Goal: Task Accomplishment & Management: Complete application form

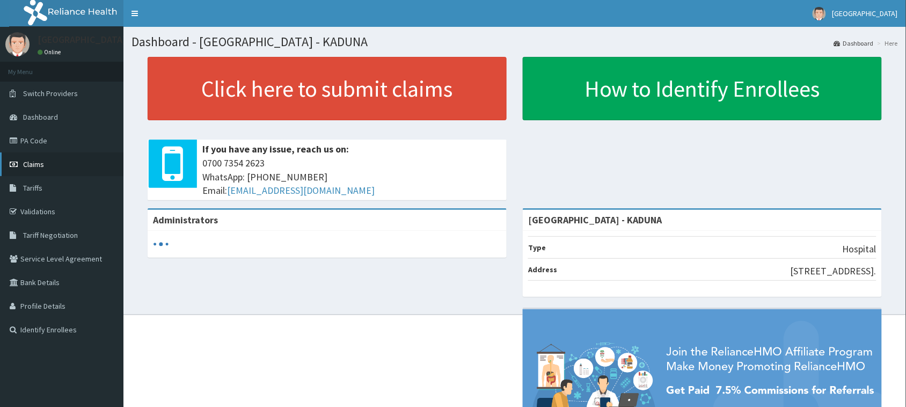
click at [72, 167] on link "Claims" at bounding box center [61, 164] width 123 height 24
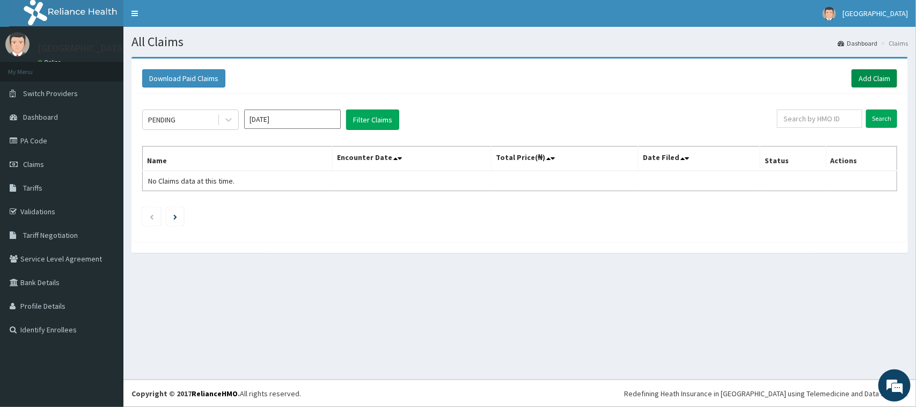
click at [870, 77] on link "Add Claim" at bounding box center [875, 78] width 46 height 18
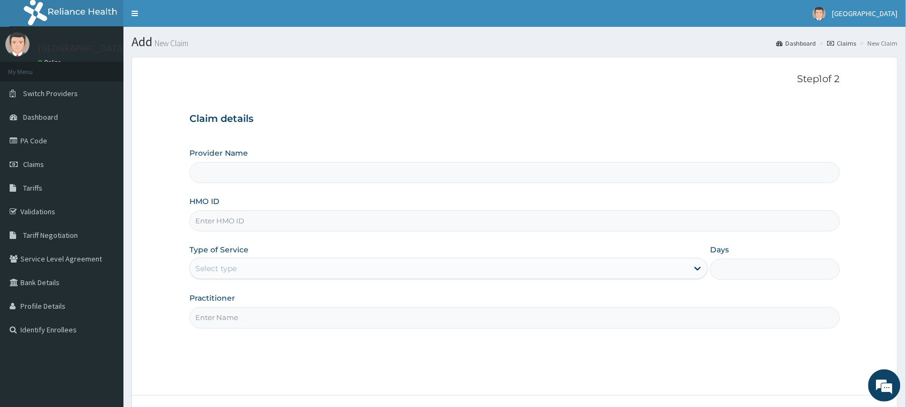
type input "SALVATION HOSPITAL - KADUNA"
click at [498, 226] on input "HMO ID" at bounding box center [514, 220] width 650 height 21
type input "IFP/10298/A"
click at [565, 272] on div "Select type" at bounding box center [439, 268] width 498 height 17
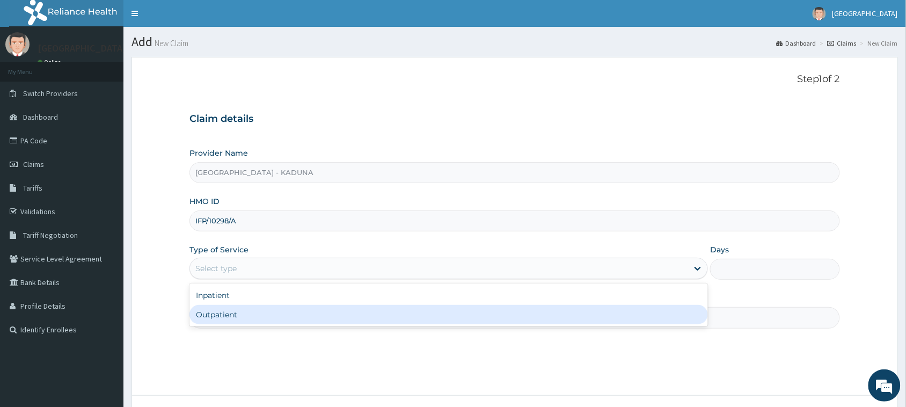
click at [473, 318] on div "Outpatient" at bounding box center [448, 314] width 518 height 19
type input "1"
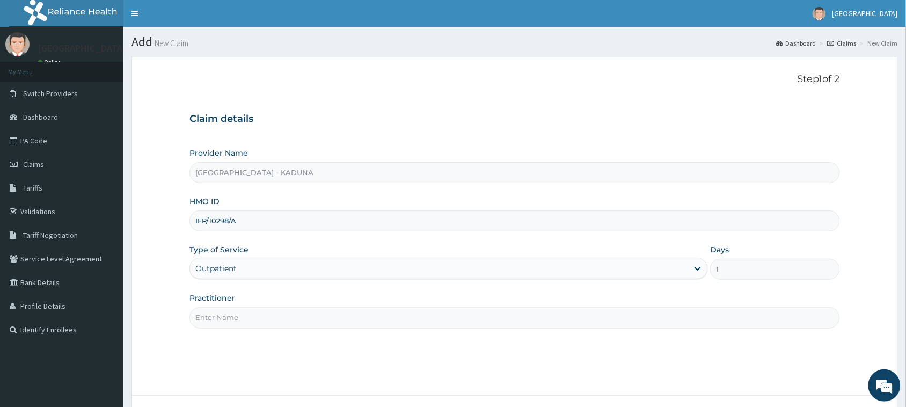
click at [526, 312] on input "Practitioner" at bounding box center [514, 317] width 650 height 21
type input "DR [PERSON_NAME]OJO"
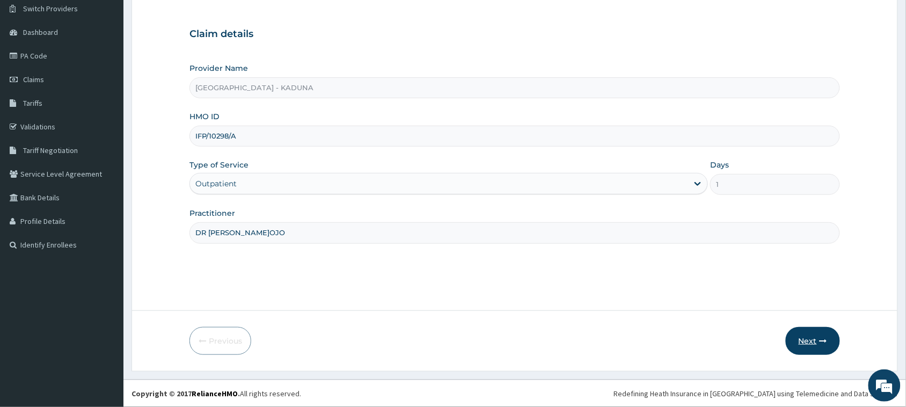
click at [827, 334] on button "Next" at bounding box center [813, 341] width 54 height 28
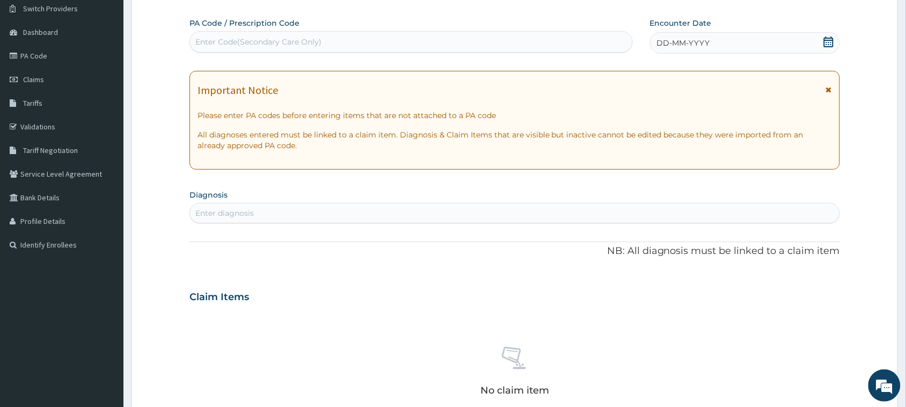
click at [833, 41] on icon at bounding box center [828, 41] width 11 height 11
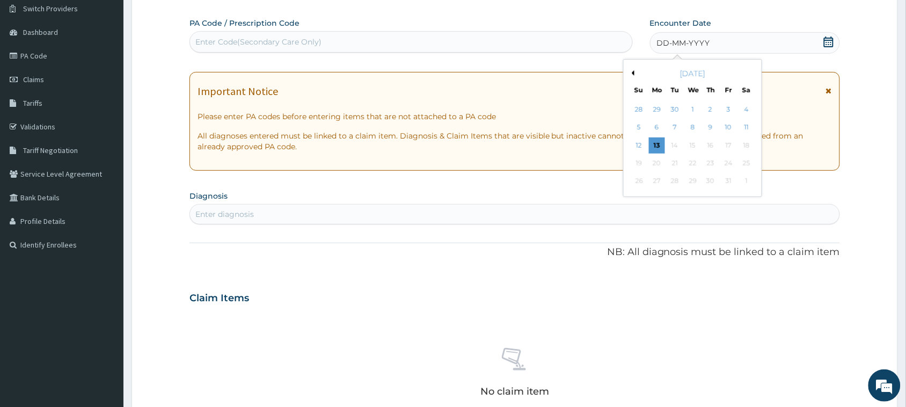
click at [634, 72] on div "October 2025" at bounding box center [692, 73] width 129 height 11
click at [717, 129] on div "9" at bounding box center [710, 128] width 16 height 16
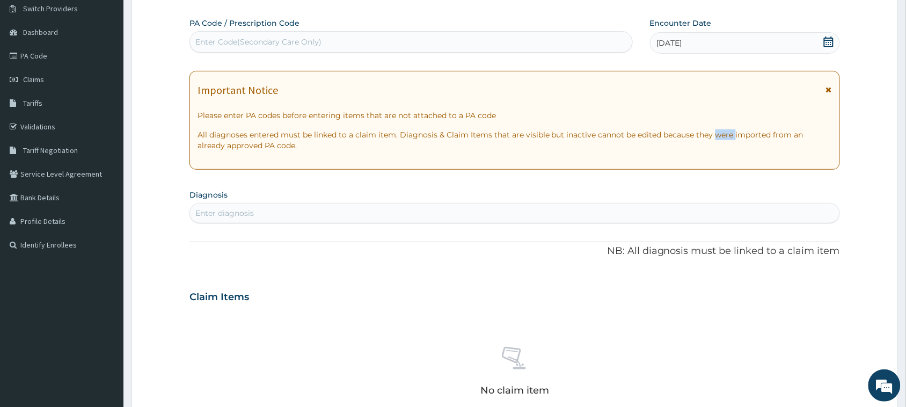
click at [717, 129] on p "All diagnoses entered must be linked to a claim item. Diagnosis & Claim Items t…" at bounding box center [514, 139] width 634 height 21
click at [677, 43] on span "09-10-2025" at bounding box center [669, 43] width 25 height 11
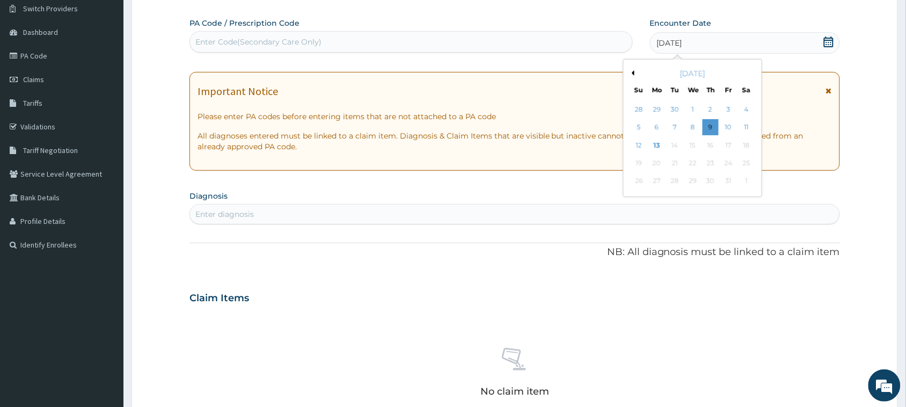
click at [635, 72] on div "October 2025" at bounding box center [692, 73] width 129 height 11
click at [633, 73] on button "Previous Month" at bounding box center [631, 72] width 5 height 5
click at [674, 127] on div "9" at bounding box center [675, 128] width 16 height 16
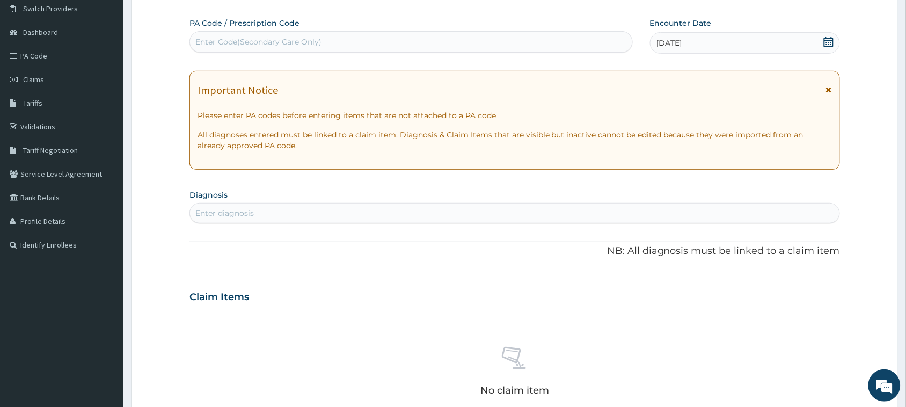
click at [487, 214] on div "Enter diagnosis" at bounding box center [514, 212] width 649 height 17
click at [412, 218] on div "Enter diagnosis" at bounding box center [514, 212] width 649 height 17
type input "B"
type input "MALARIA"
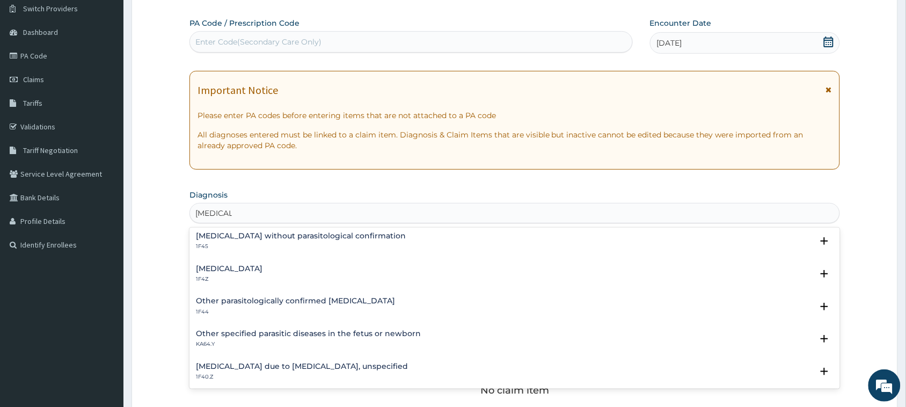
scroll to position [28, 0]
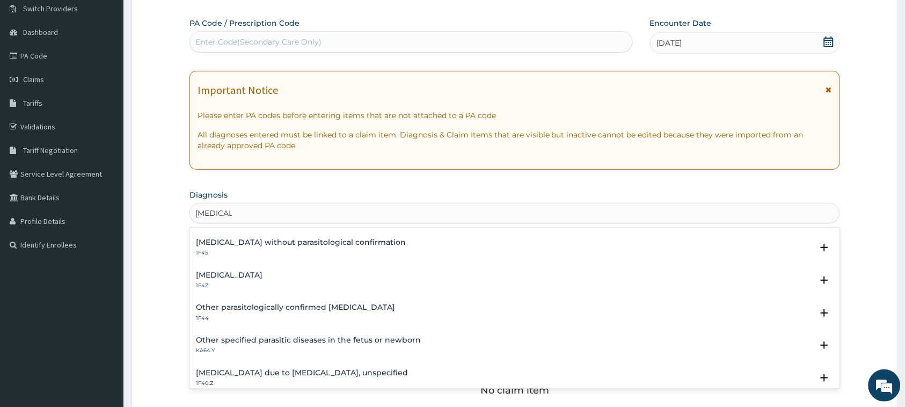
click at [290, 282] on div "Malaria, unspecified 1F4Z" at bounding box center [515, 280] width 638 height 19
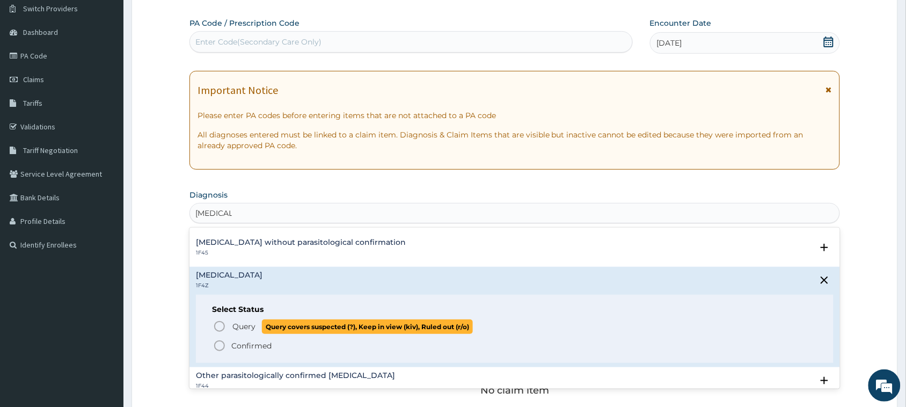
click at [233, 329] on span "Query" at bounding box center [243, 326] width 23 height 11
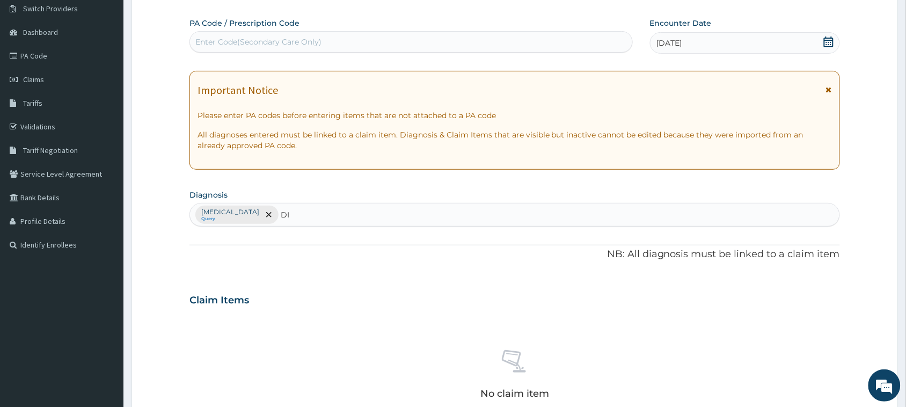
type input "D"
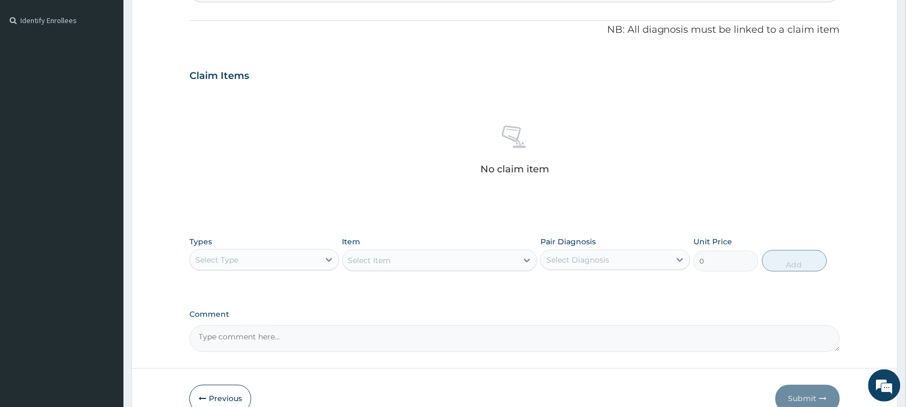
scroll to position [317, 0]
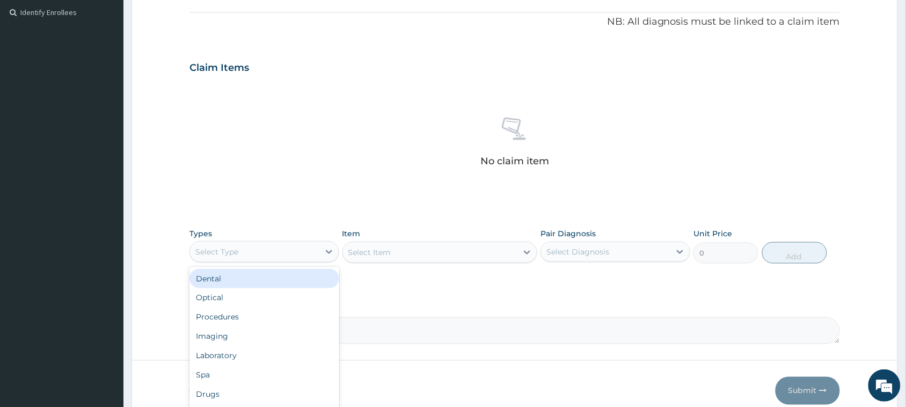
click at [306, 251] on div "Select Type" at bounding box center [254, 251] width 129 height 17
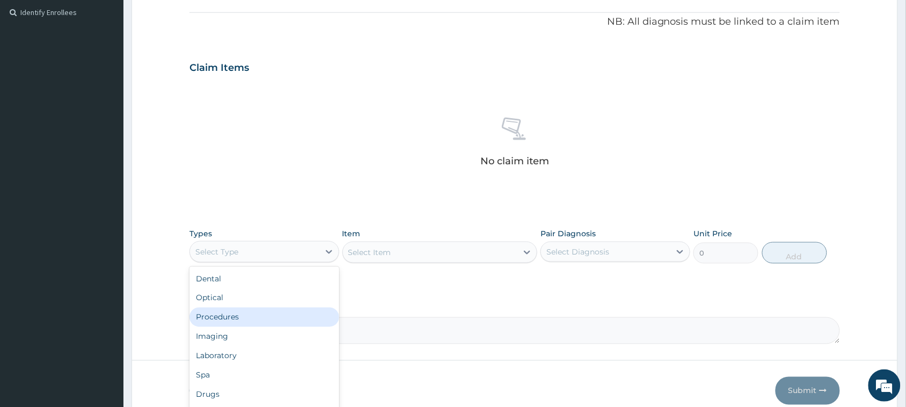
click at [263, 318] on div "Procedures" at bounding box center [264, 317] width 150 height 19
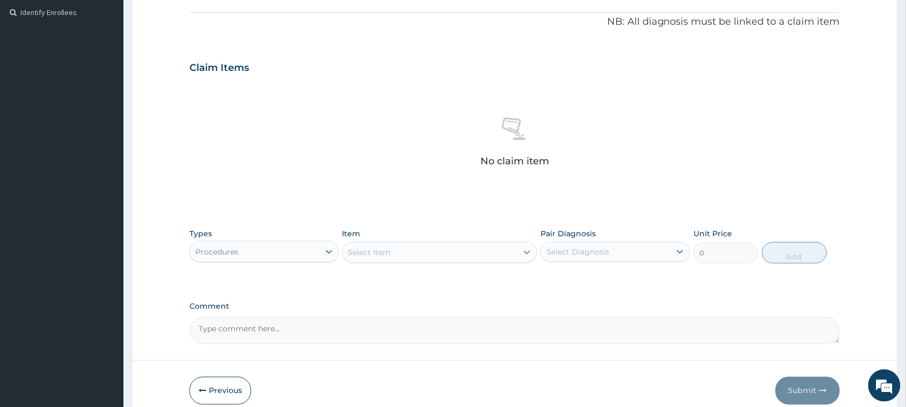
click at [526, 250] on icon at bounding box center [527, 252] width 11 height 11
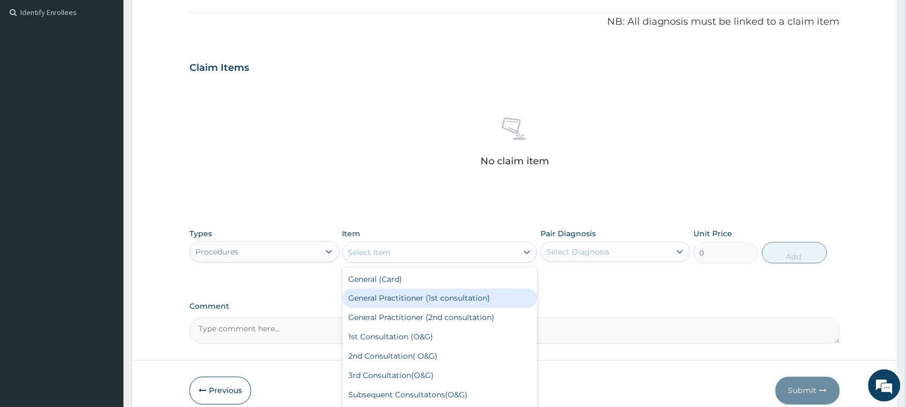
click at [475, 299] on div "General Practitioner (1st consultation)" at bounding box center [439, 298] width 195 height 19
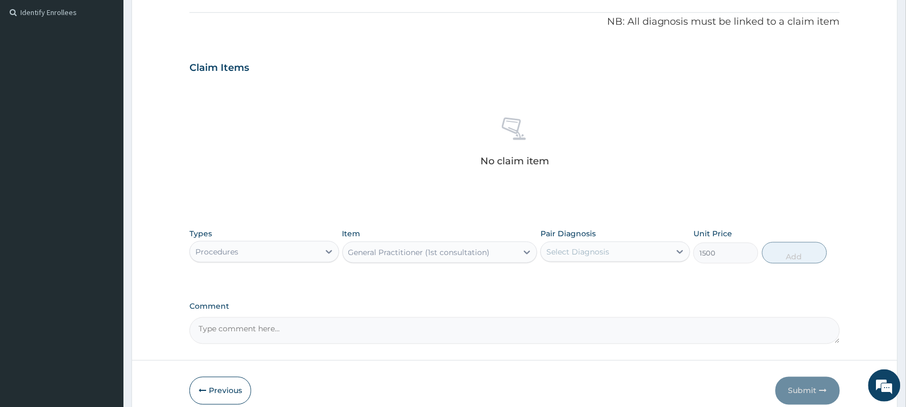
type input "1500"
click at [671, 251] on div at bounding box center [679, 251] width 19 height 19
click at [625, 280] on label "Malaria, unspecified" at bounding box center [591, 278] width 67 height 11
checkbox input "true"
click at [773, 248] on button "Add" at bounding box center [794, 252] width 65 height 21
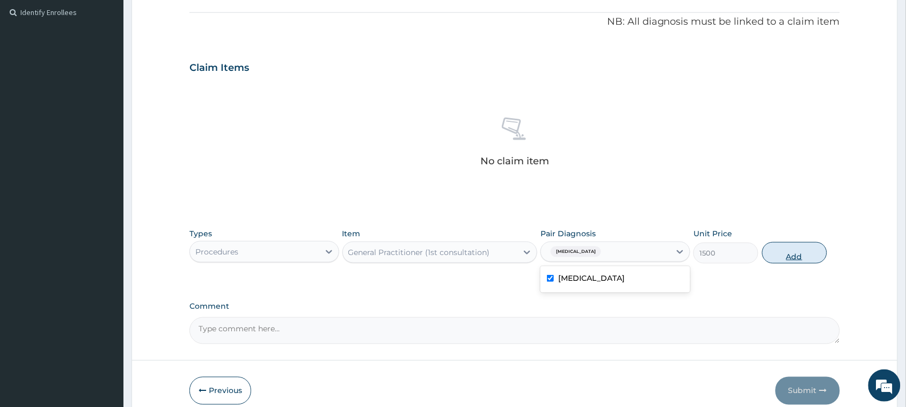
type input "0"
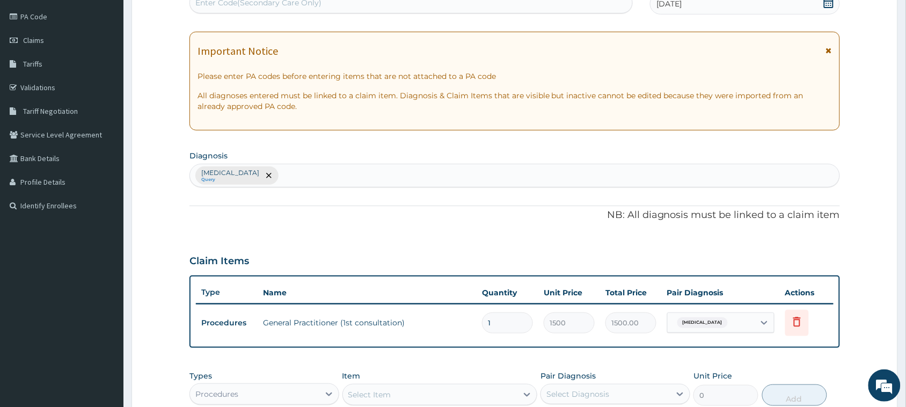
scroll to position [114, 0]
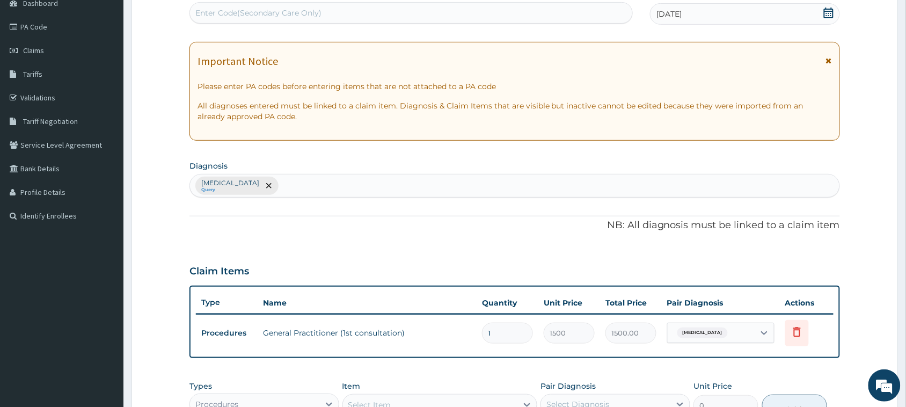
click at [565, 188] on div "Malaria, unspecified Query" at bounding box center [514, 185] width 649 height 23
type input "D"
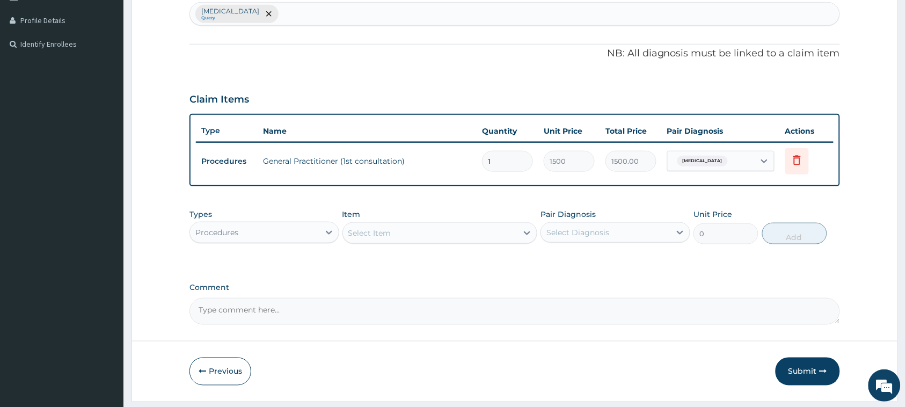
scroll to position [315, 0]
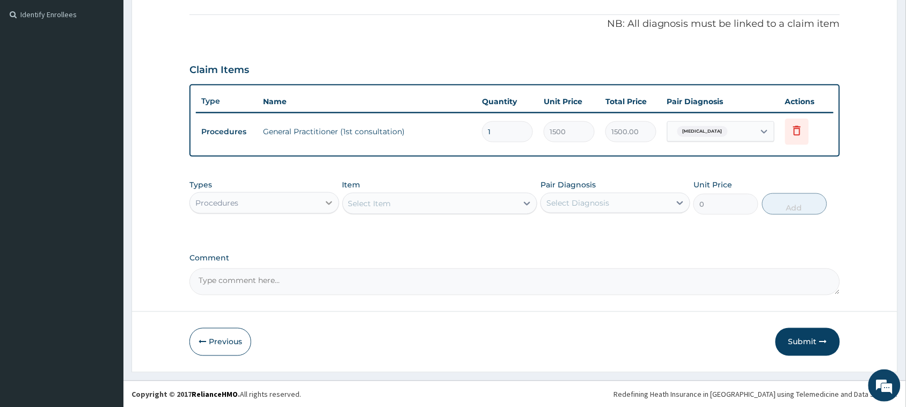
click at [331, 200] on icon at bounding box center [329, 202] width 11 height 11
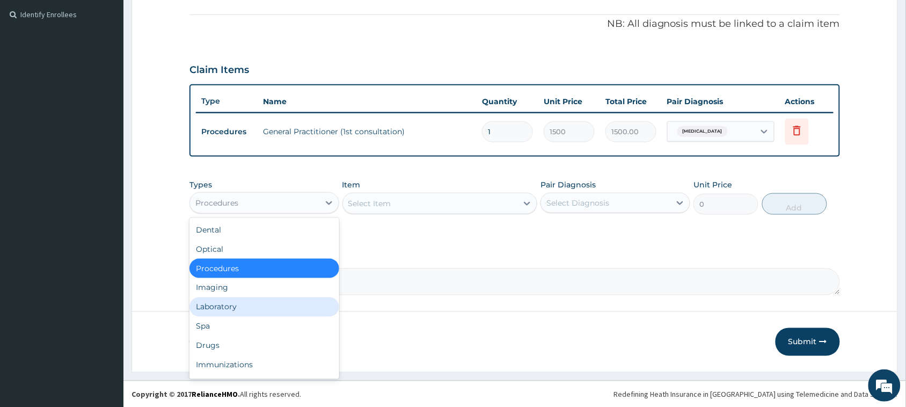
click at [251, 301] on div "Laboratory" at bounding box center [264, 306] width 150 height 19
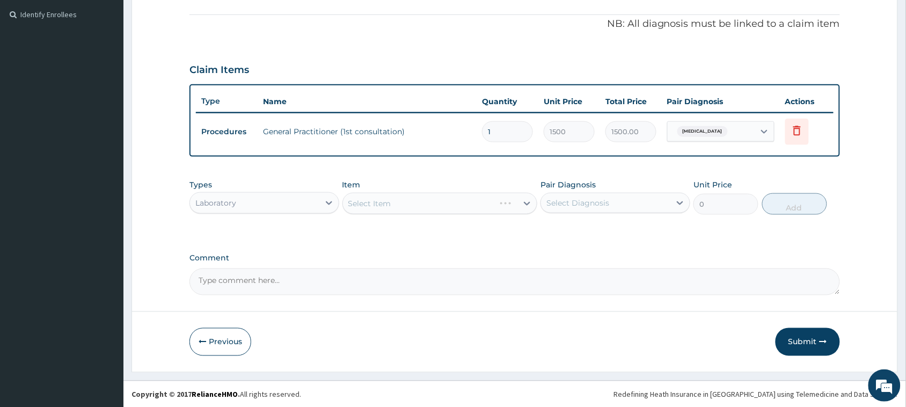
click at [457, 202] on div "Select Item" at bounding box center [439, 203] width 195 height 21
click at [526, 202] on icon at bounding box center [527, 204] width 6 height 4
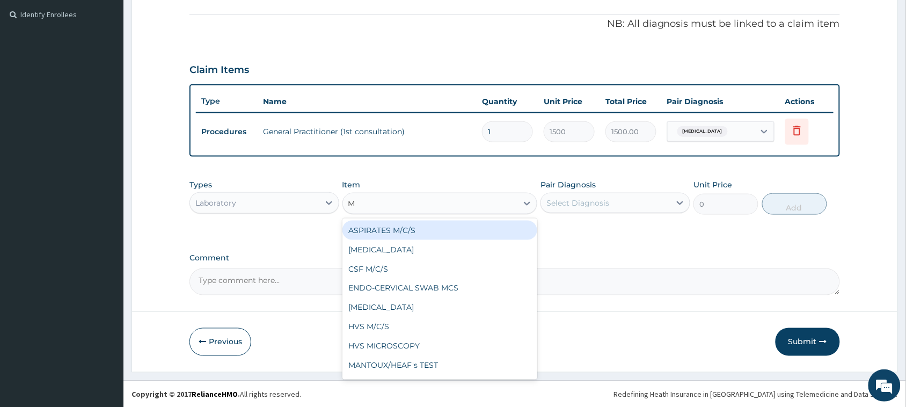
type input "MP"
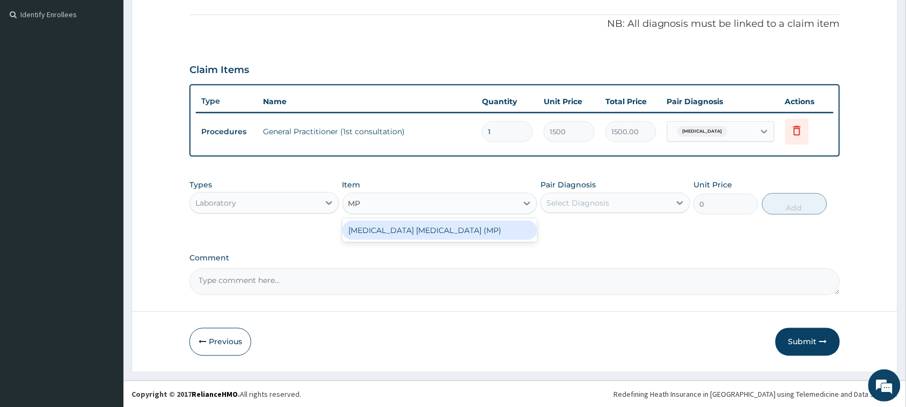
click at [462, 237] on div "MALARIA PARASITE (MP)" at bounding box center [439, 230] width 195 height 19
type input "560"
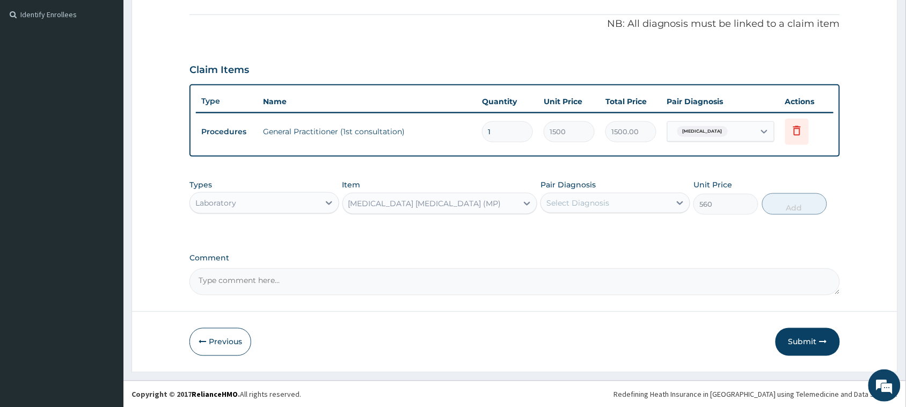
click at [643, 200] on div "Select Diagnosis" at bounding box center [605, 202] width 129 height 17
click at [625, 232] on label "Malaria, unspecified" at bounding box center [591, 229] width 67 height 11
checkbox input "true"
click at [810, 204] on button "Add" at bounding box center [794, 203] width 65 height 21
type input "0"
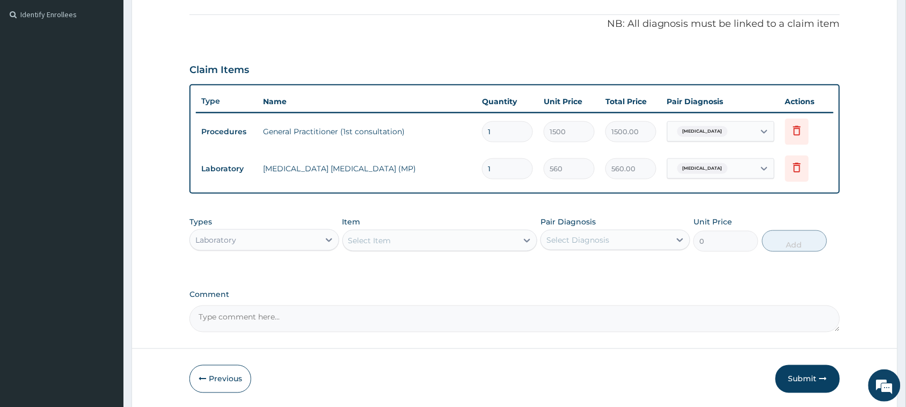
click at [496, 248] on div "Select Item" at bounding box center [430, 240] width 175 height 17
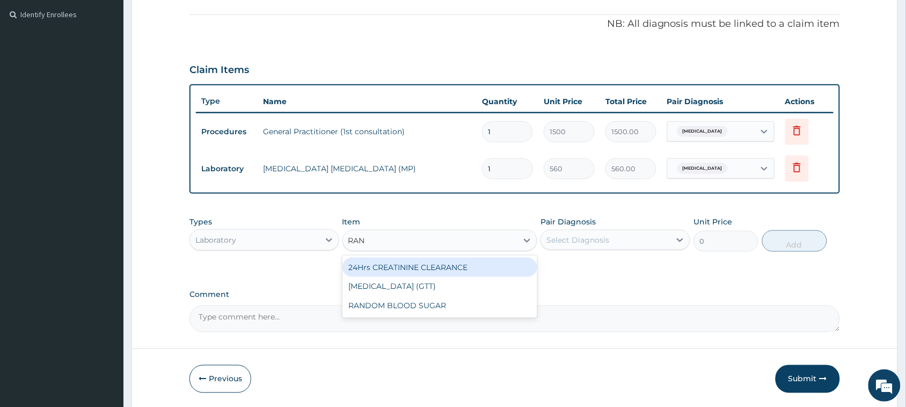
type input "RAND"
click at [485, 264] on div "RANDOM BLOOD SUGAR" at bounding box center [439, 267] width 195 height 19
type input "240"
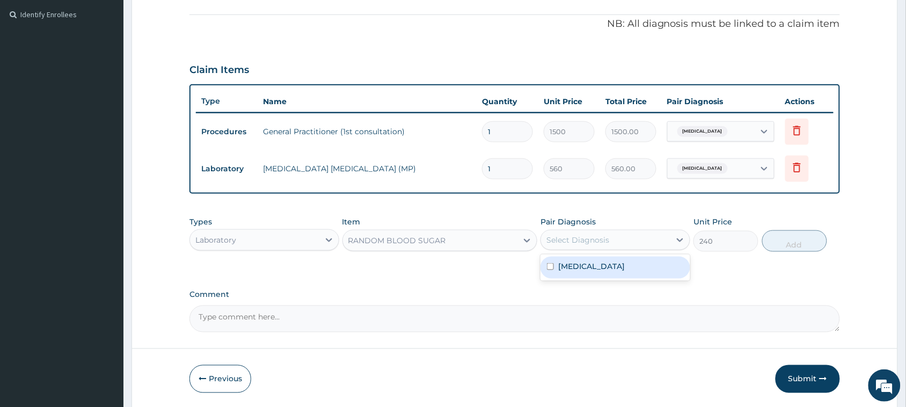
click at [655, 244] on div "Select Diagnosis" at bounding box center [605, 239] width 129 height 17
click at [647, 263] on div "Malaria, unspecified" at bounding box center [615, 268] width 150 height 22
checkbox input "true"
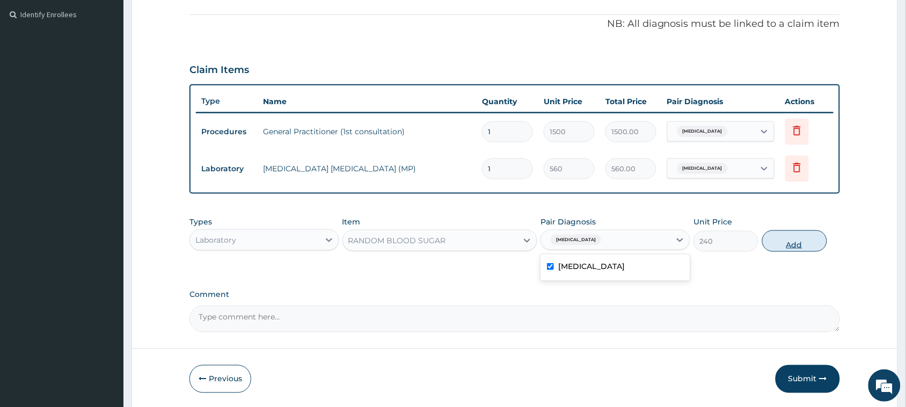
click at [781, 242] on button "Add" at bounding box center [794, 240] width 65 height 21
type input "0"
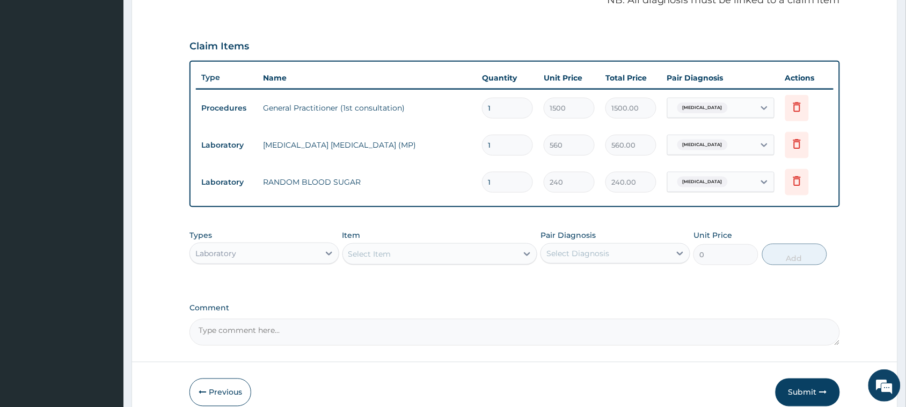
scroll to position [390, 0]
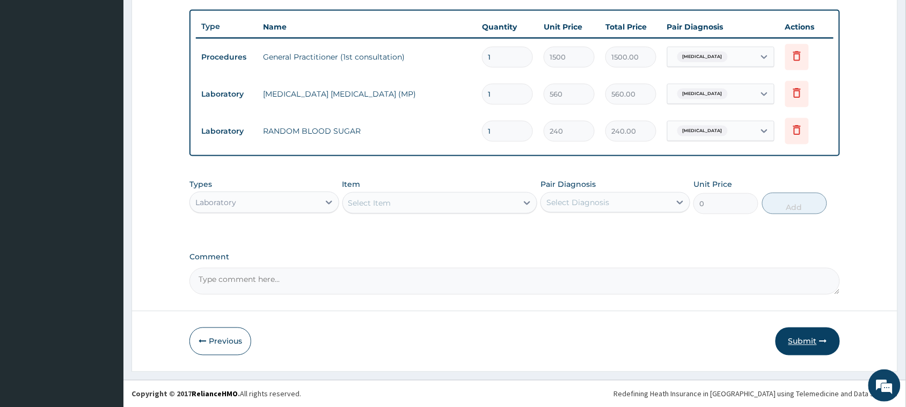
click at [797, 350] on button "Submit" at bounding box center [807, 341] width 64 height 28
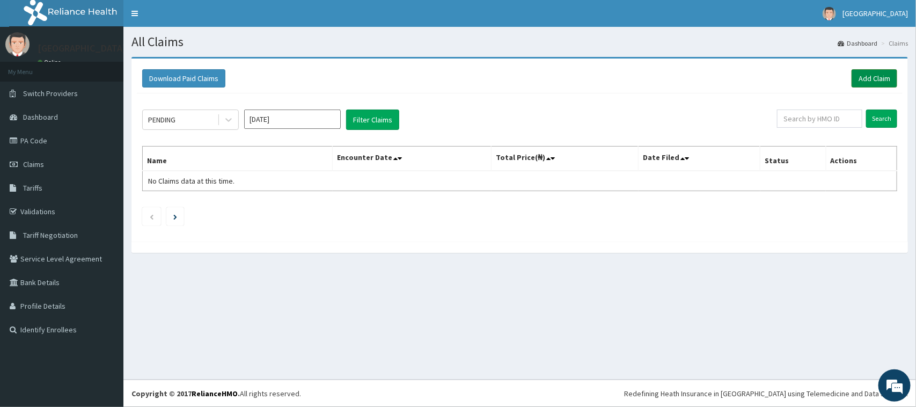
click at [870, 78] on link "Add Claim" at bounding box center [875, 78] width 46 height 18
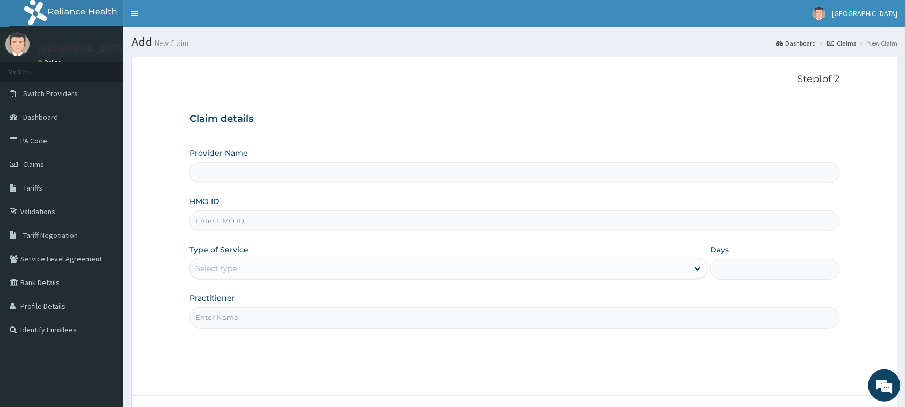
type input "[GEOGRAPHIC_DATA] - KADUNA"
click at [415, 216] on input "HMO ID" at bounding box center [514, 220] width 650 height 21
type input "ifp/10528/a"
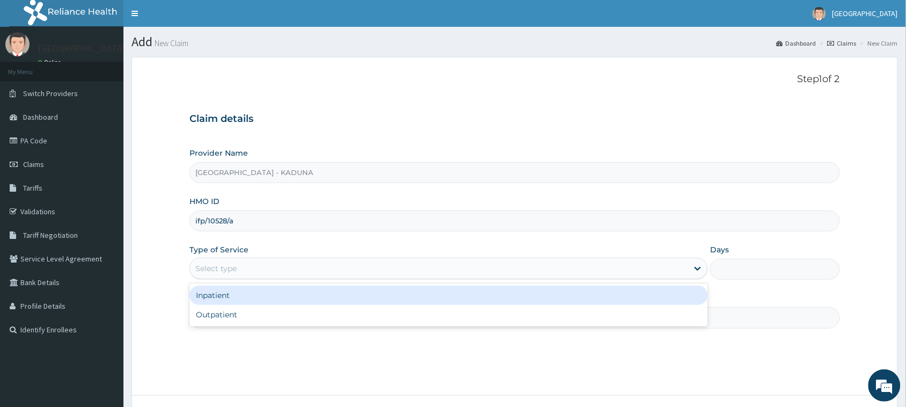
click at [379, 268] on div "Select type" at bounding box center [439, 268] width 498 height 17
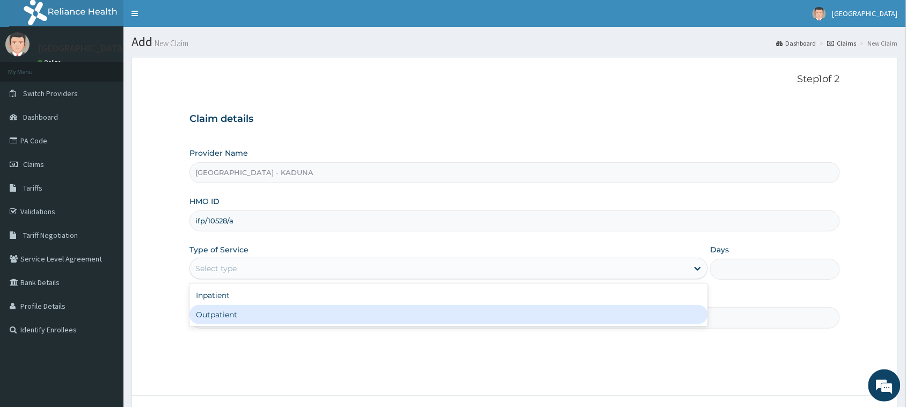
click at [311, 315] on div "Outpatient" at bounding box center [448, 314] width 518 height 19
type input "1"
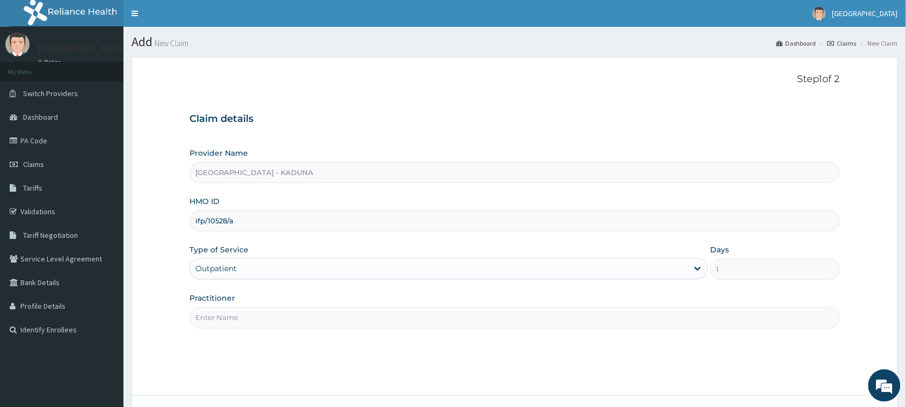
click at [419, 320] on input "Practitioner" at bounding box center [514, 317] width 650 height 21
type input "DR S.O .OJO"
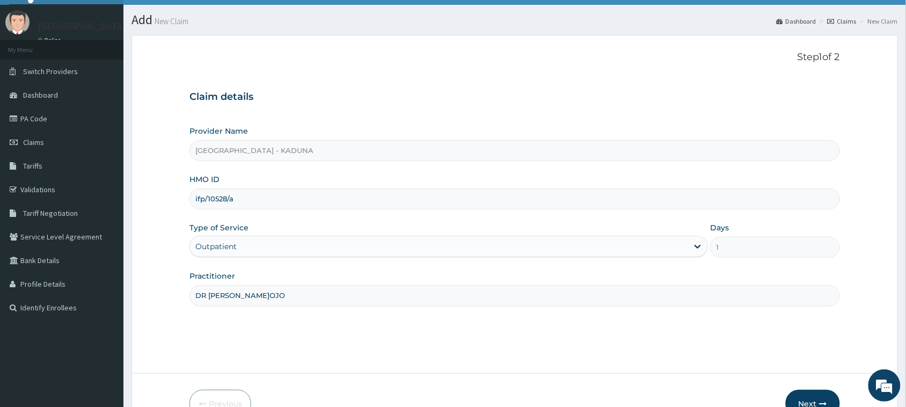
scroll to position [85, 0]
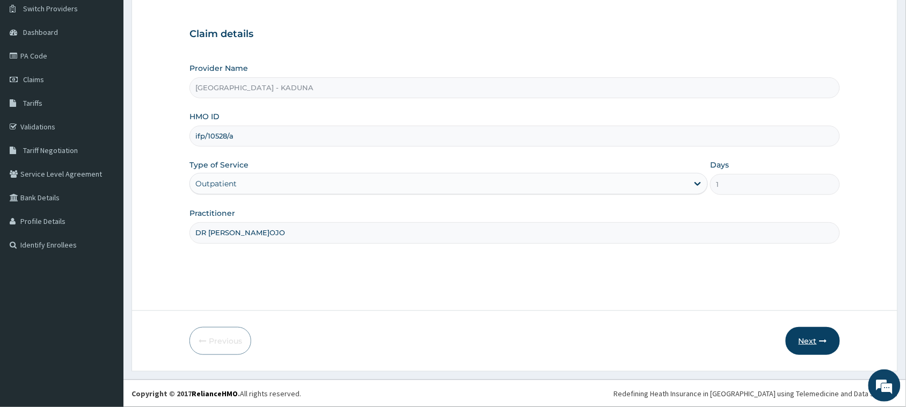
click at [818, 338] on button "Next" at bounding box center [813, 341] width 54 height 28
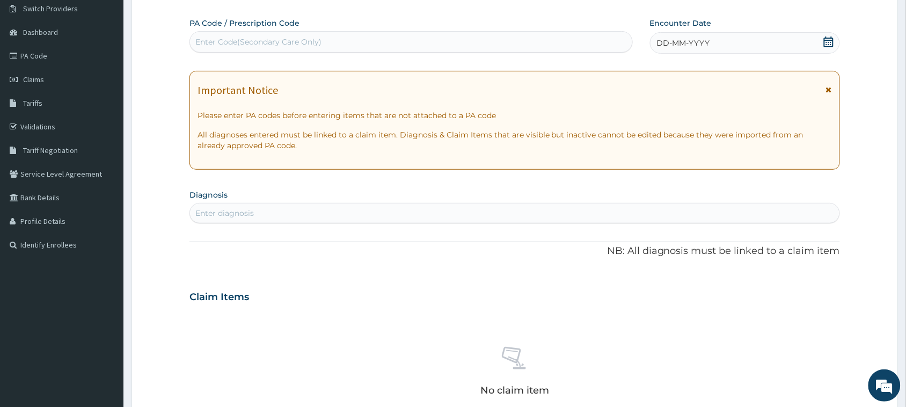
click at [698, 210] on div "Enter diagnosis" at bounding box center [514, 212] width 649 height 17
click at [771, 41] on div "DD-MM-YYYY" at bounding box center [745, 42] width 190 height 21
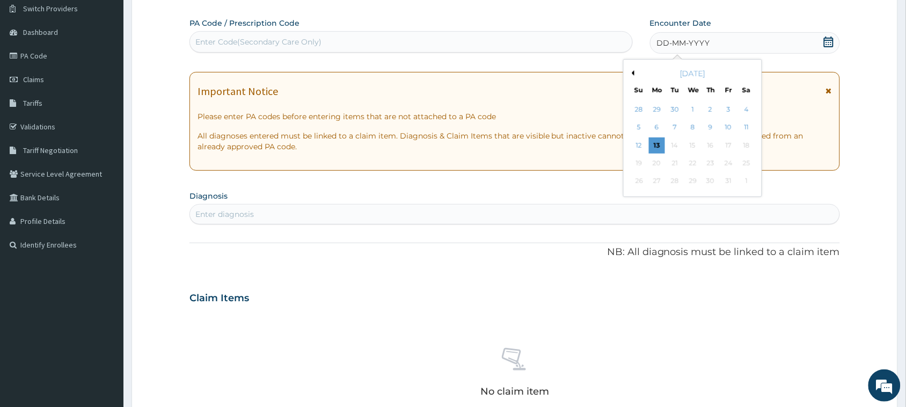
click at [637, 70] on div "October 2025" at bounding box center [692, 73] width 129 height 11
click at [636, 71] on div "October 2025" at bounding box center [692, 73] width 129 height 11
click at [634, 71] on button "Previous Month" at bounding box center [631, 72] width 5 height 5
click at [677, 175] on div "30" at bounding box center [675, 181] width 16 height 16
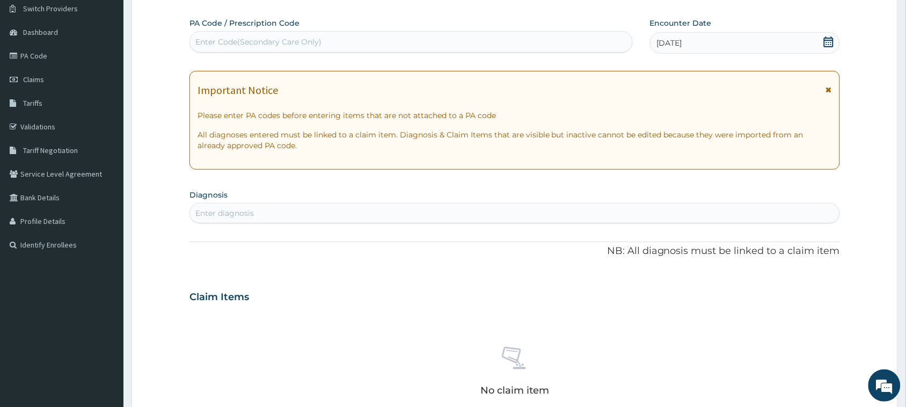
click at [390, 213] on div "Enter diagnosis" at bounding box center [514, 212] width 649 height 17
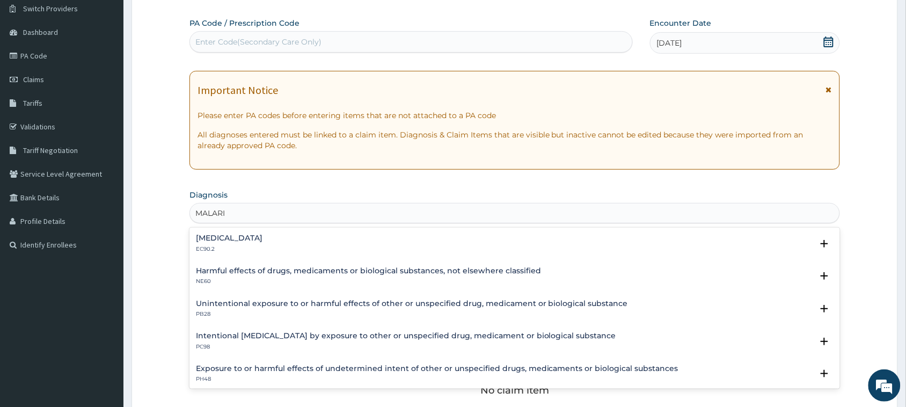
type input "MALARIA"
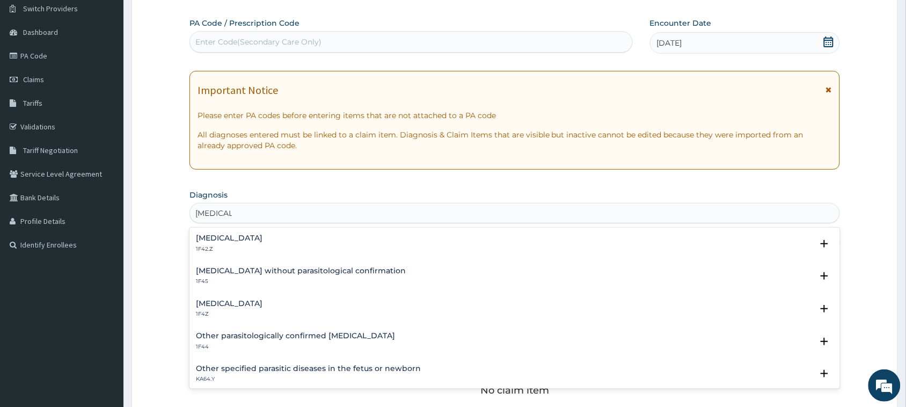
click at [311, 307] on div "Malaria, unspecified 1F4Z" at bounding box center [515, 308] width 638 height 19
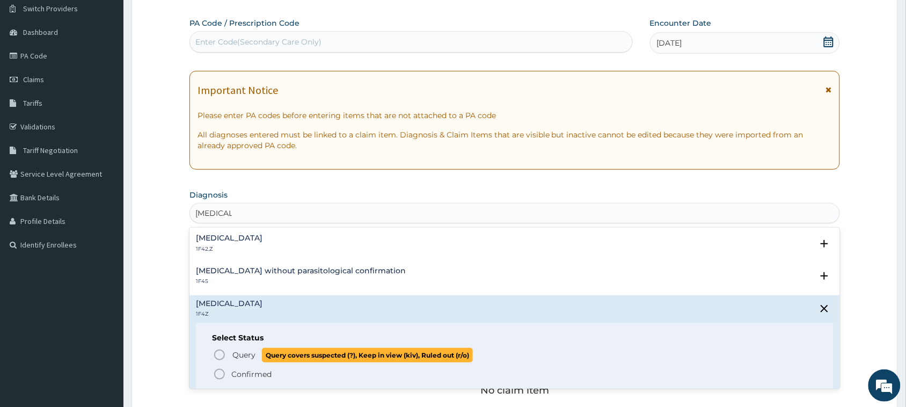
click at [255, 356] on span "Query" at bounding box center [243, 354] width 23 height 11
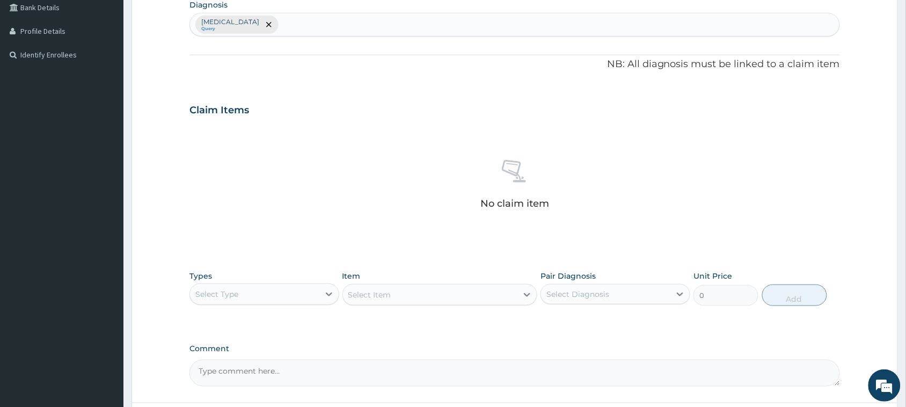
scroll to position [280, 0]
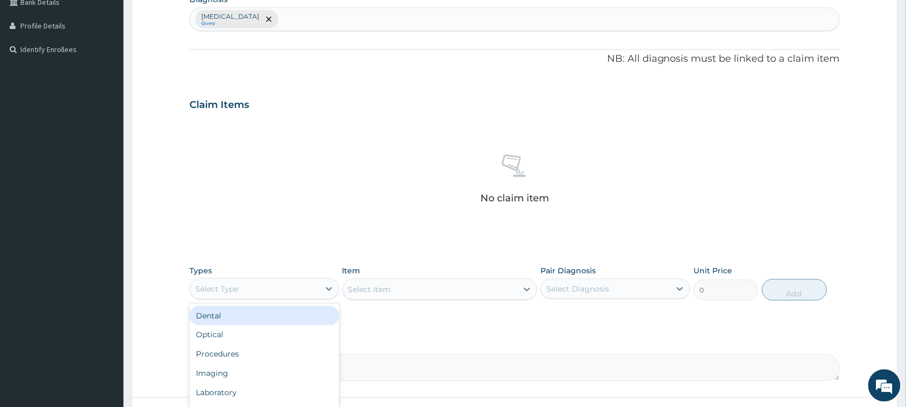
click at [314, 282] on div "Select Type" at bounding box center [254, 288] width 129 height 17
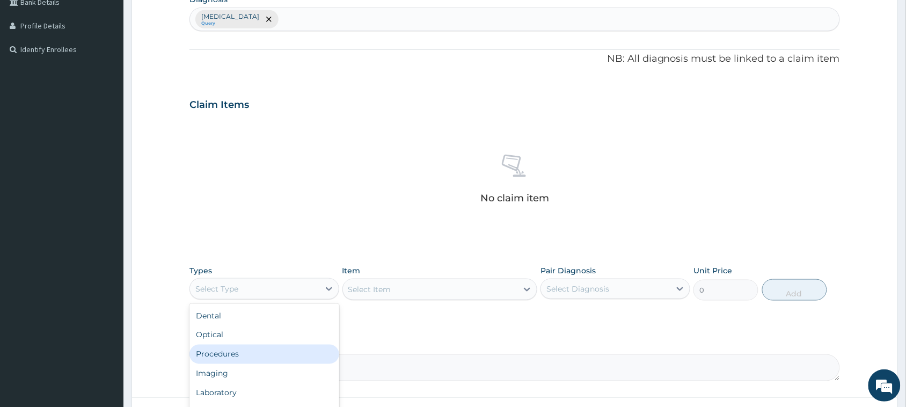
click at [257, 358] on div "Procedures" at bounding box center [264, 354] width 150 height 19
click at [459, 291] on div "Select Item" at bounding box center [439, 289] width 195 height 21
click at [459, 291] on div "Select Item" at bounding box center [430, 289] width 175 height 17
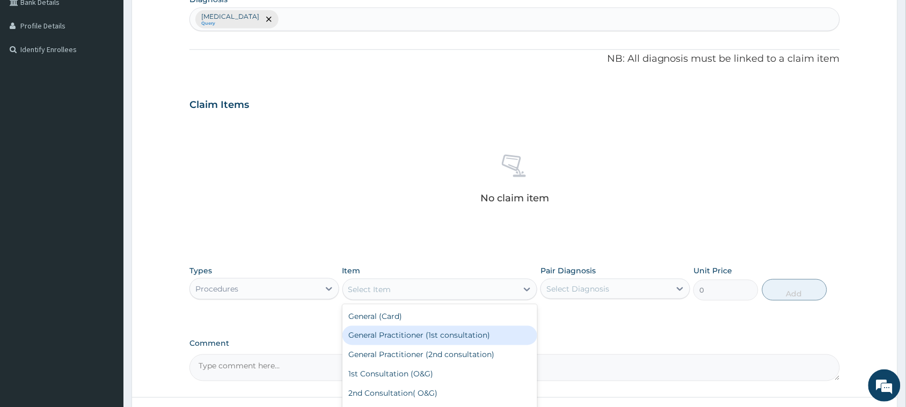
click at [444, 333] on div "General Practitioner (1st consultation)" at bounding box center [439, 335] width 195 height 19
type input "1500"
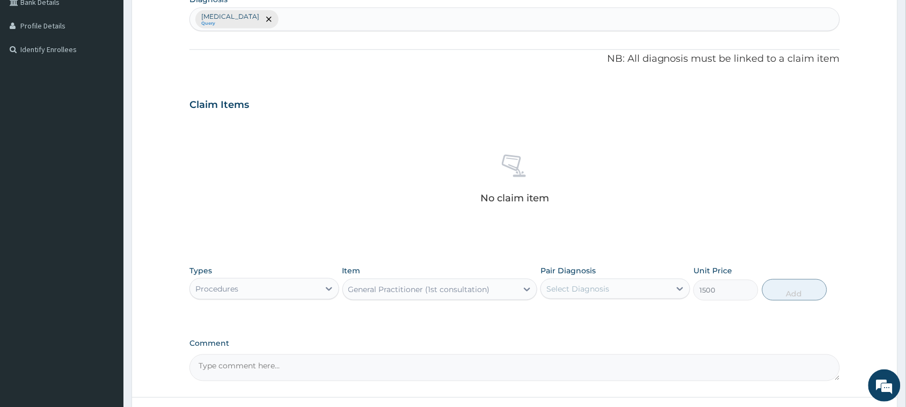
click at [633, 291] on div "Select Diagnosis" at bounding box center [605, 288] width 129 height 17
click at [599, 320] on label "Malaria, unspecified" at bounding box center [591, 315] width 67 height 11
checkbox input "true"
click at [777, 294] on button "Add" at bounding box center [794, 289] width 65 height 21
type input "0"
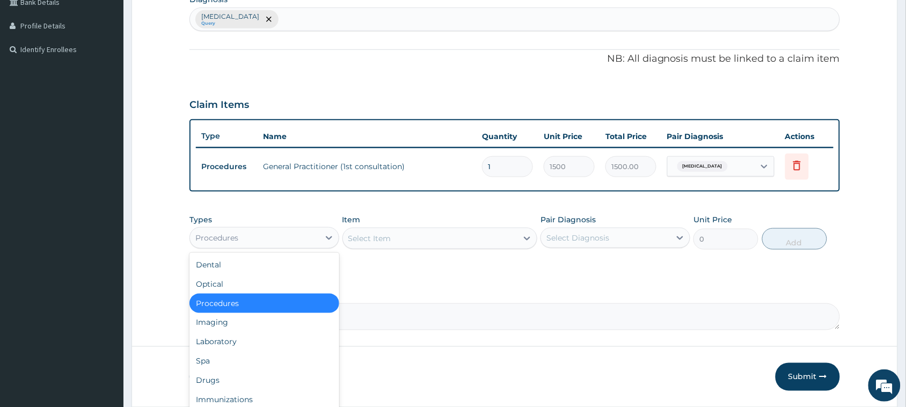
click at [270, 239] on div "Procedures" at bounding box center [254, 237] width 129 height 17
click at [239, 342] on div "Laboratory" at bounding box center [264, 341] width 150 height 19
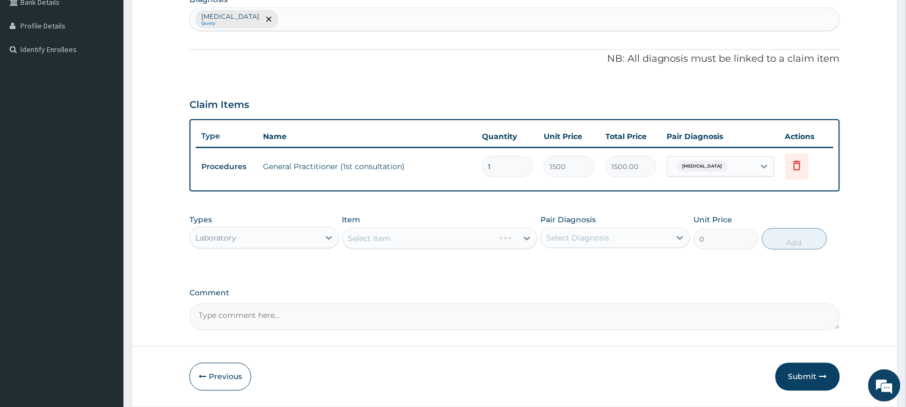
click at [442, 236] on div "Select Item" at bounding box center [439, 238] width 195 height 21
click at [524, 238] on icon at bounding box center [527, 238] width 11 height 11
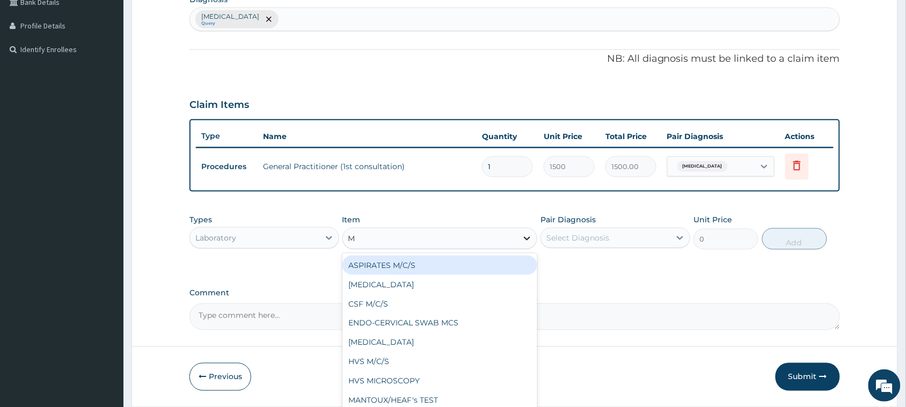
type input "MP"
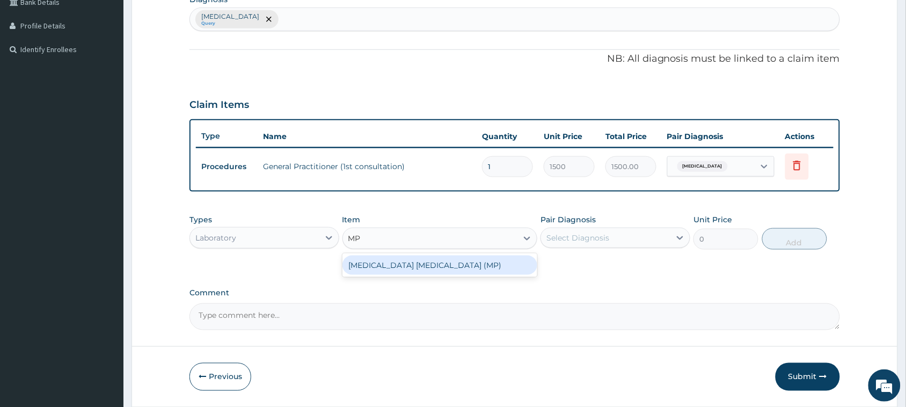
click at [470, 266] on div "MALARIA PARASITE (MP)" at bounding box center [439, 264] width 195 height 19
type input "560"
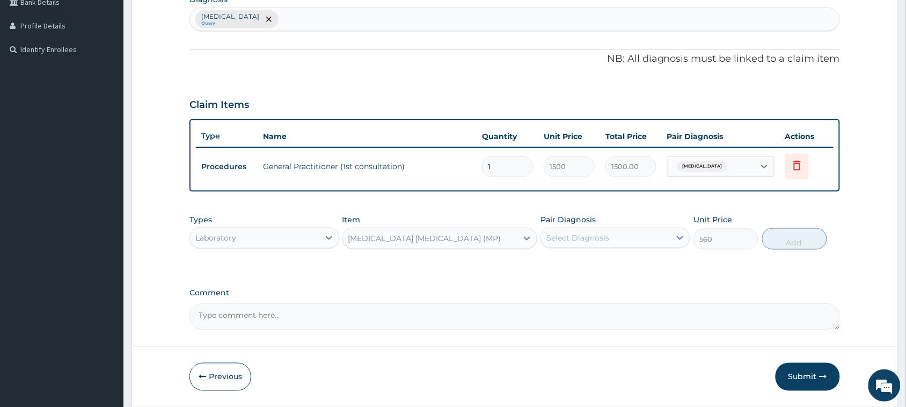
click at [598, 236] on div "Select Diagnosis" at bounding box center [577, 237] width 63 height 11
click at [582, 269] on div "Malaria, unspecified" at bounding box center [615, 265] width 150 height 22
checkbox input "true"
click at [795, 236] on button "Add" at bounding box center [794, 238] width 65 height 21
type input "0"
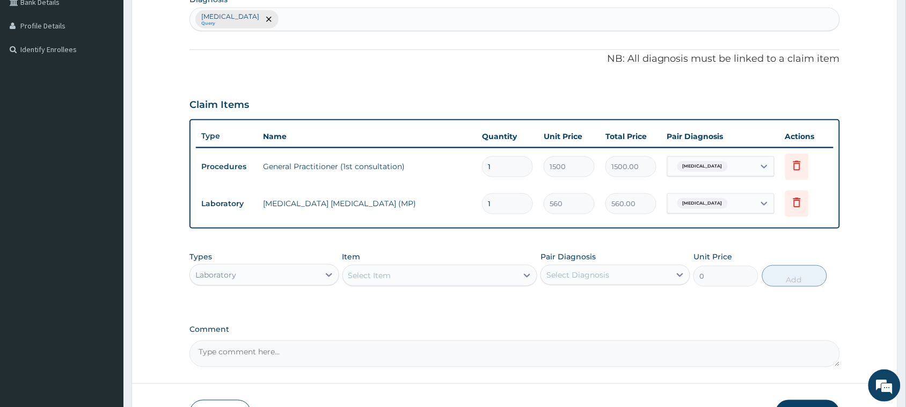
click at [311, 275] on div "Laboratory" at bounding box center [254, 274] width 129 height 17
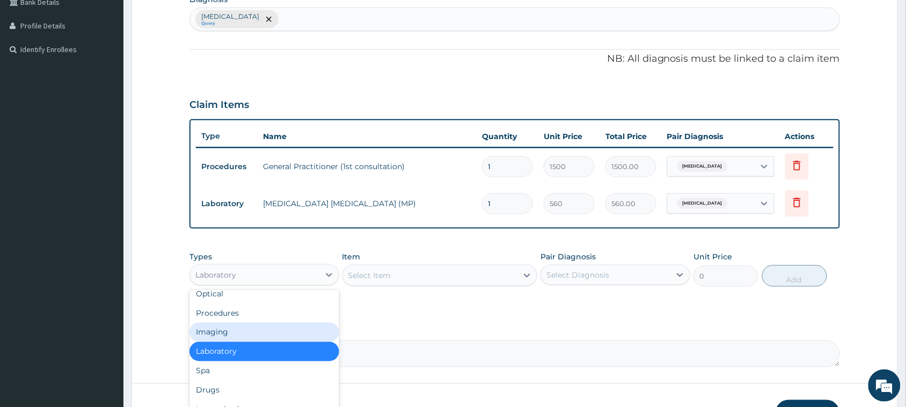
scroll to position [36, 0]
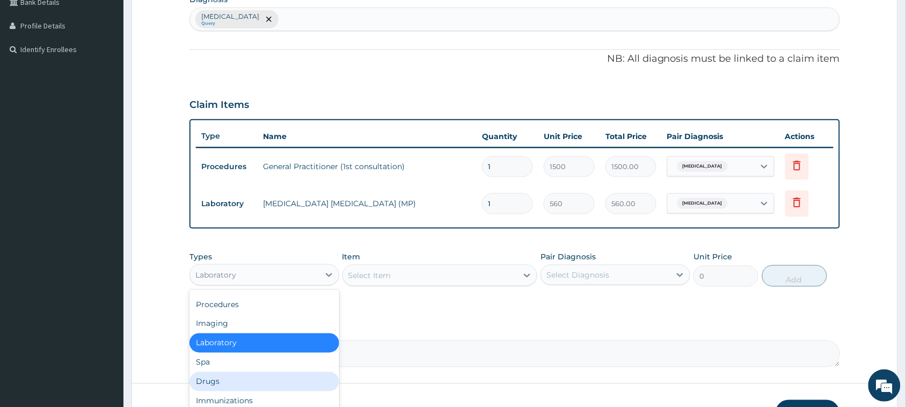
click at [288, 376] on div "Drugs" at bounding box center [264, 381] width 150 height 19
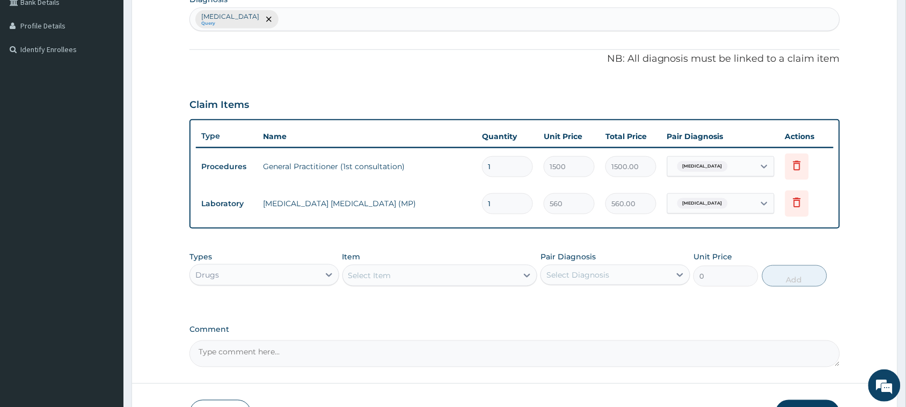
click at [409, 278] on div "Select Item" at bounding box center [430, 275] width 175 height 17
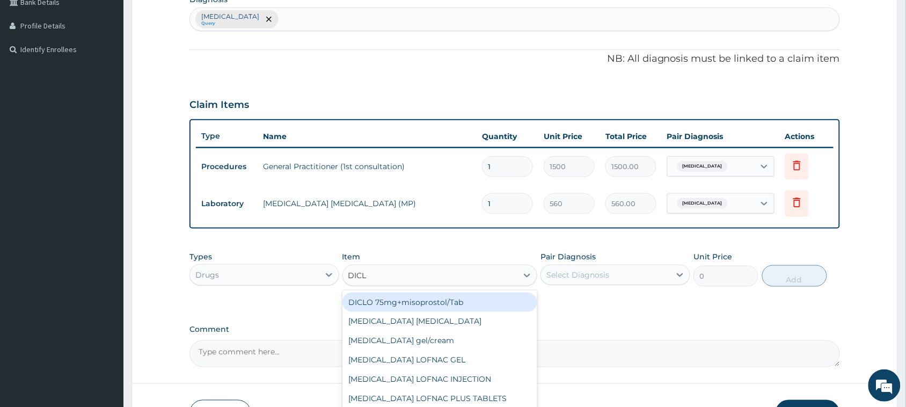
type input "DICLO"
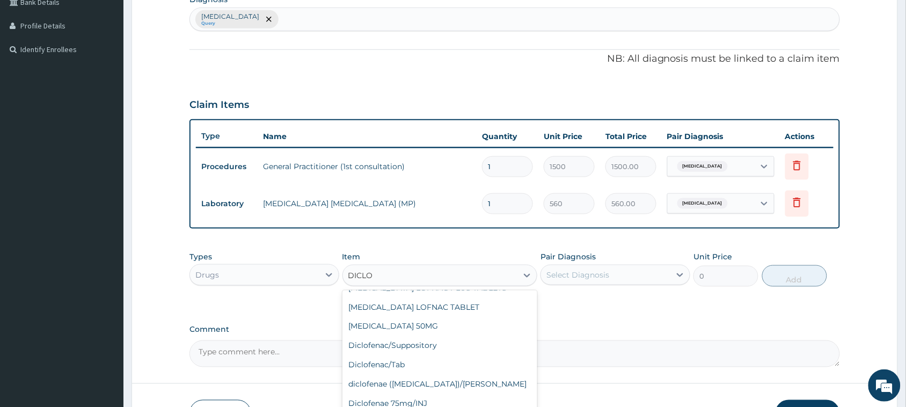
scroll to position [113, 0]
click at [472, 401] on div "Diclofenae 75mg/INJ" at bounding box center [439, 401] width 195 height 19
type input "39.38"
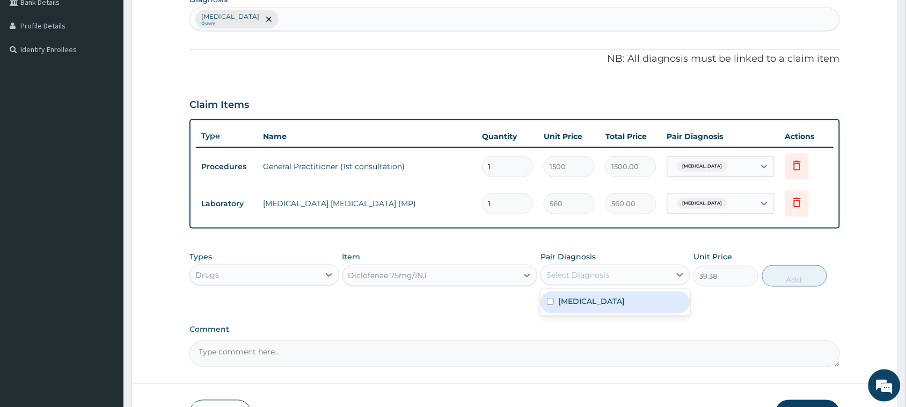
click at [634, 277] on div "Select Diagnosis" at bounding box center [605, 274] width 129 height 17
click at [605, 306] on div "Malaria, unspecified" at bounding box center [615, 302] width 150 height 22
checkbox input "true"
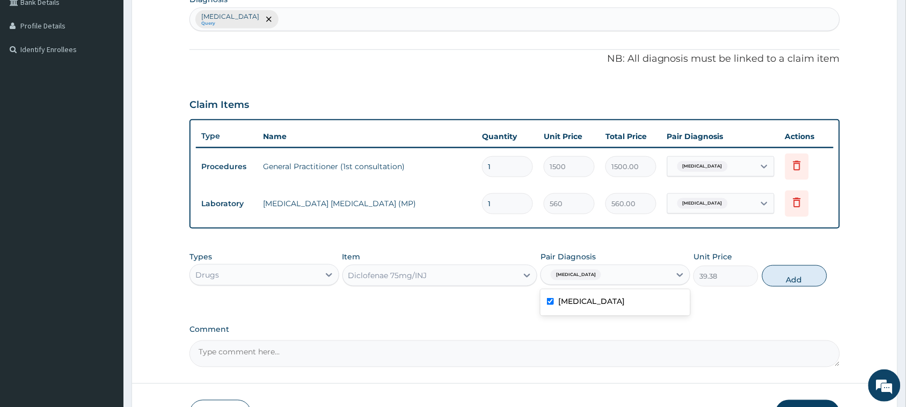
click at [478, 268] on div "Diclofenae 75mg/INJ" at bounding box center [430, 275] width 175 height 17
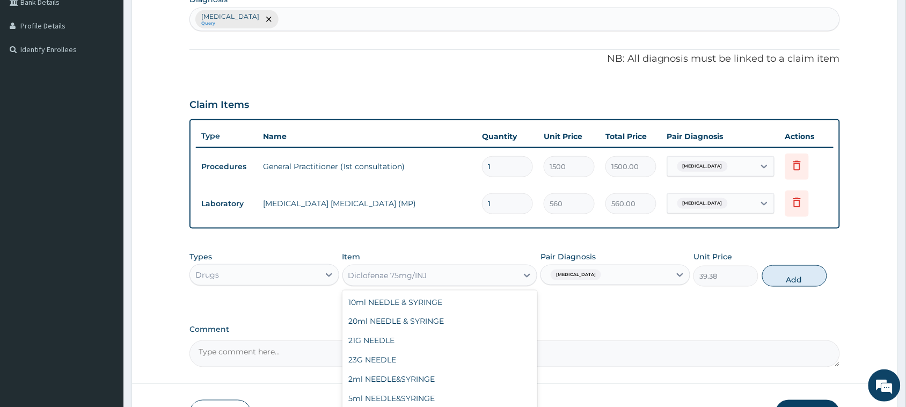
scroll to position [10825, 0]
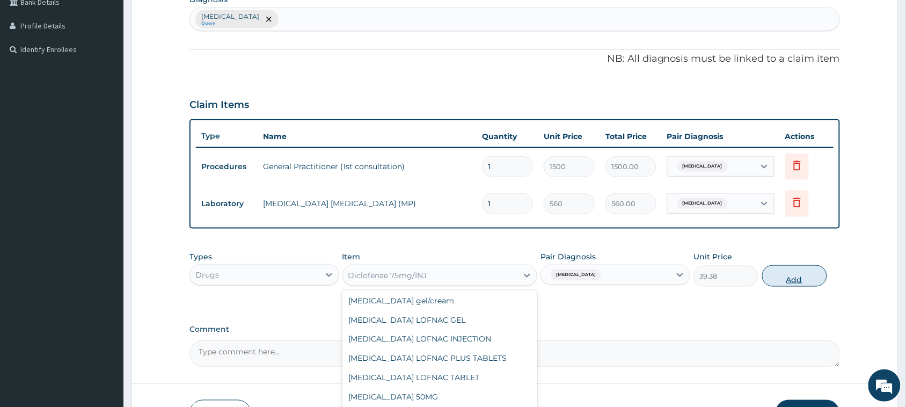
click at [805, 278] on button "Add" at bounding box center [794, 275] width 65 height 21
type input "0"
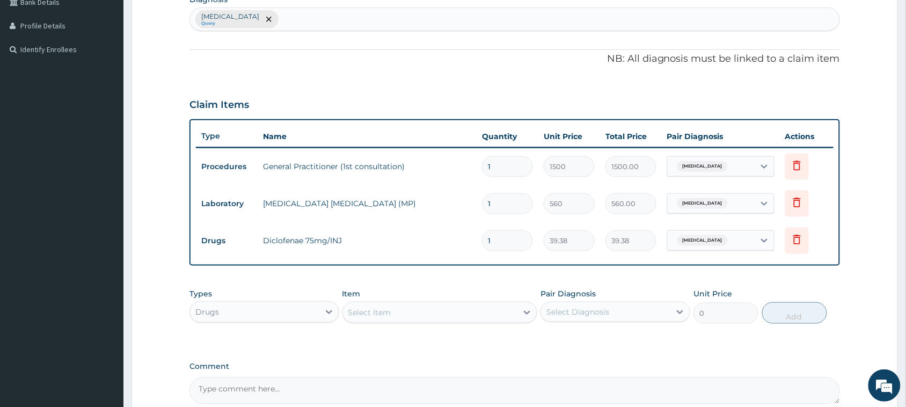
click at [495, 309] on div "Select Item" at bounding box center [430, 312] width 175 height 17
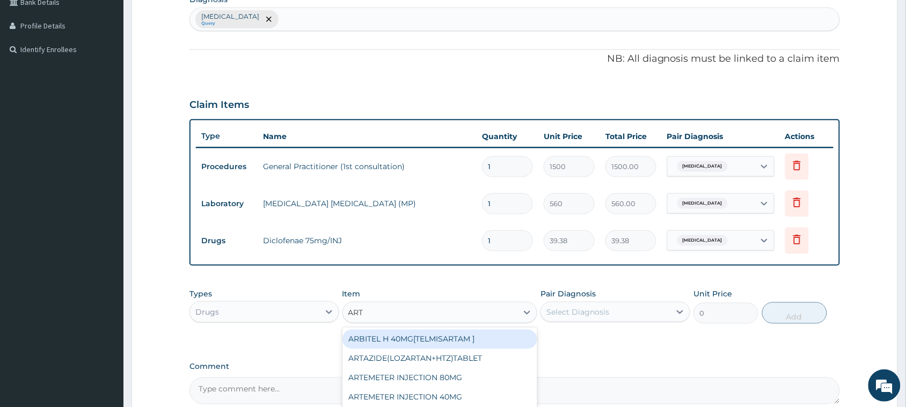
type input "ARTE"
click at [450, 339] on div "ARTEMETER INJECTION 80MG" at bounding box center [439, 339] width 195 height 19
type input "210"
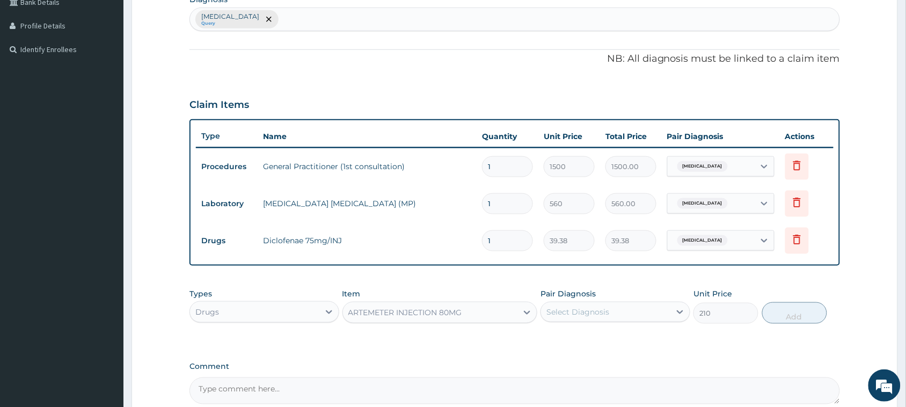
click at [637, 310] on div "Select Diagnosis" at bounding box center [605, 311] width 129 height 17
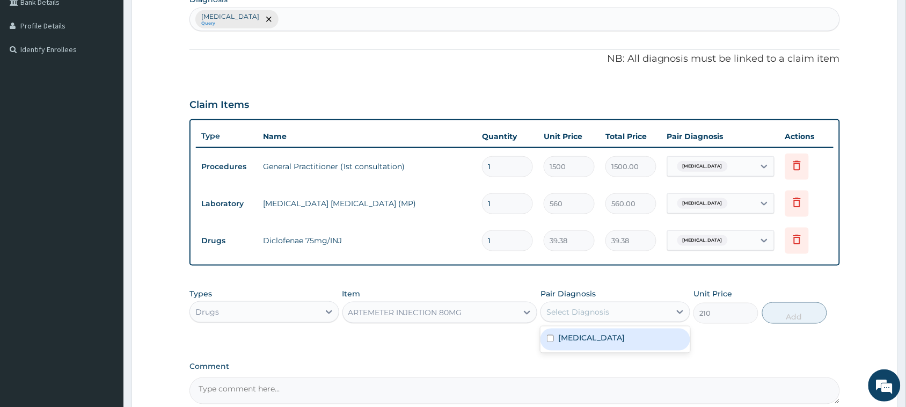
click at [613, 339] on label "Malaria, unspecified" at bounding box center [591, 338] width 67 height 11
checkbox input "true"
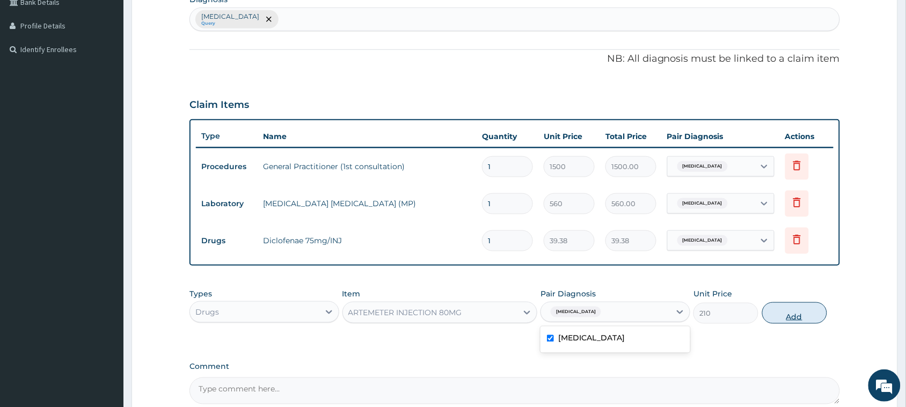
click at [776, 312] on button "Add" at bounding box center [794, 312] width 65 height 21
type input "0"
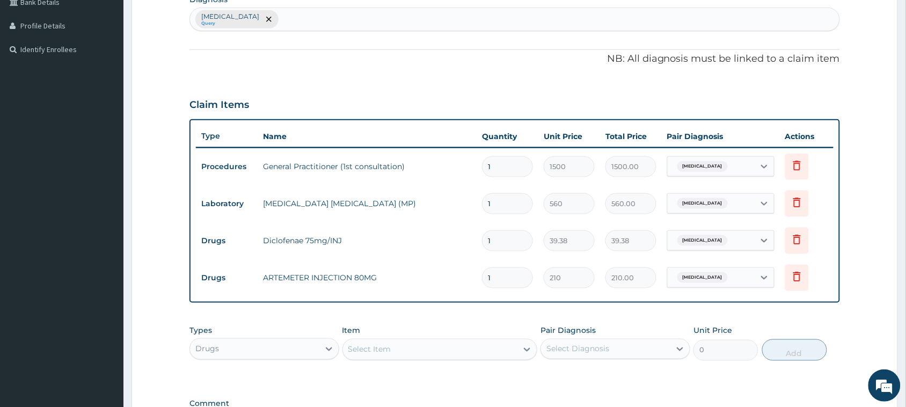
type input "16"
type input "3360.00"
type input "1"
type input "210.00"
type input "0.00"
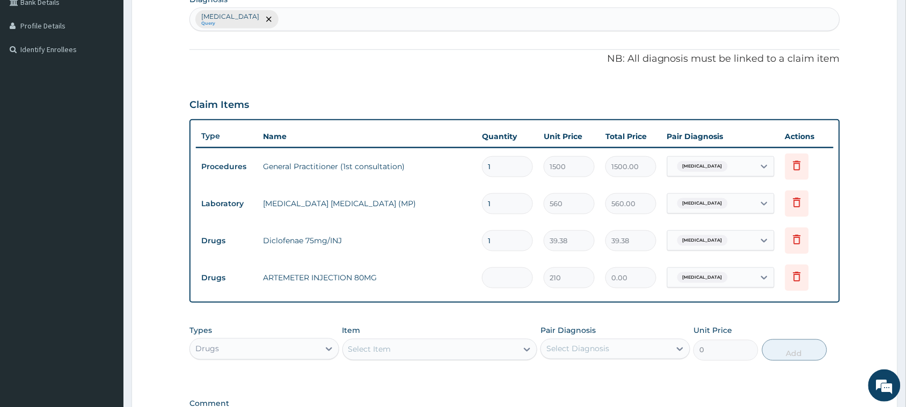
type input "6"
type input "1260.00"
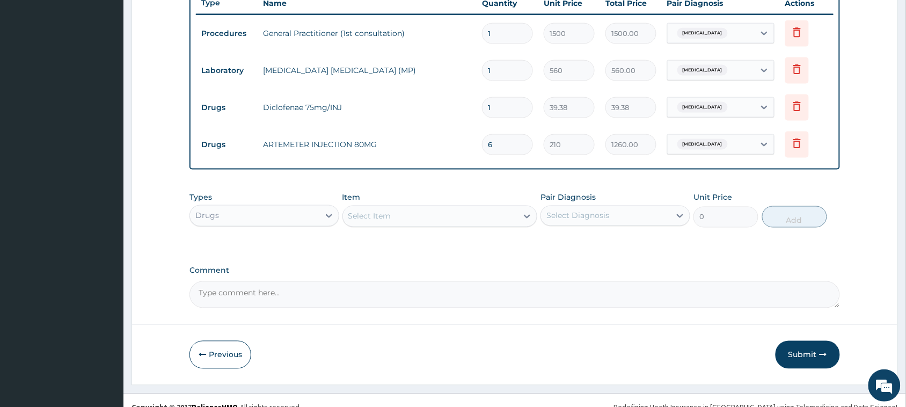
scroll to position [427, 0]
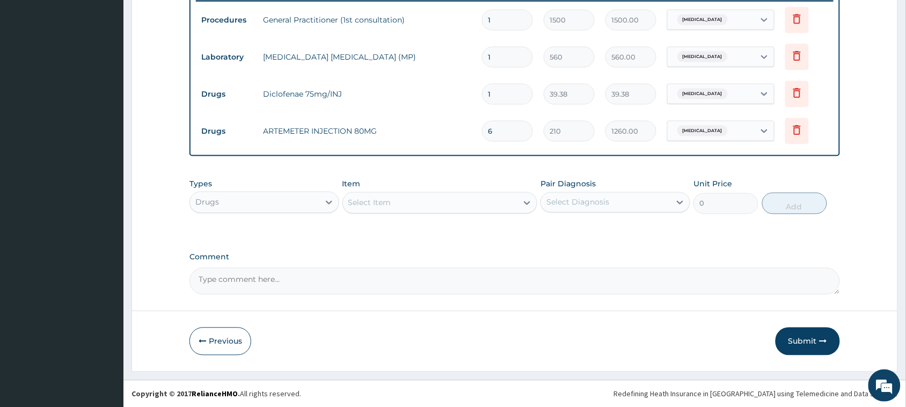
type input "6"
click at [444, 207] on div "Select Item" at bounding box center [430, 202] width 175 height 17
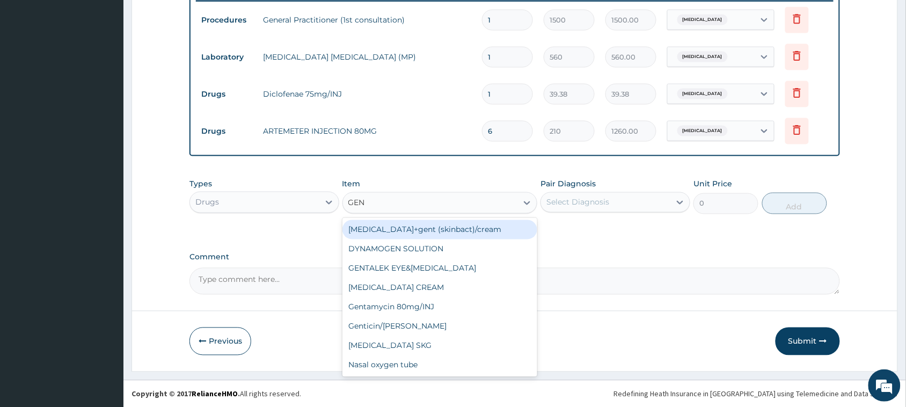
type input "GENT"
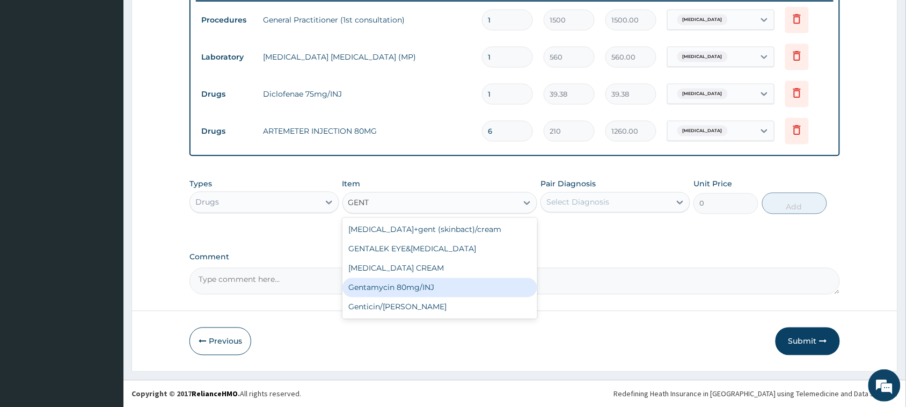
click at [420, 288] on div "Gentamycin 80mg/INJ" at bounding box center [439, 287] width 195 height 19
type input "52.5"
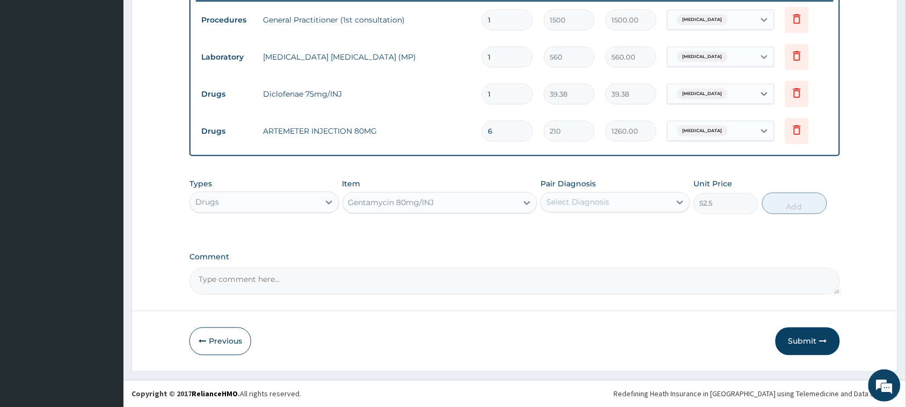
click at [604, 200] on div "Select Diagnosis" at bounding box center [577, 202] width 63 height 11
click at [597, 224] on label "Malaria, unspecified" at bounding box center [591, 228] width 67 height 11
checkbox input "true"
click at [797, 204] on button "Add" at bounding box center [794, 203] width 65 height 21
type input "0"
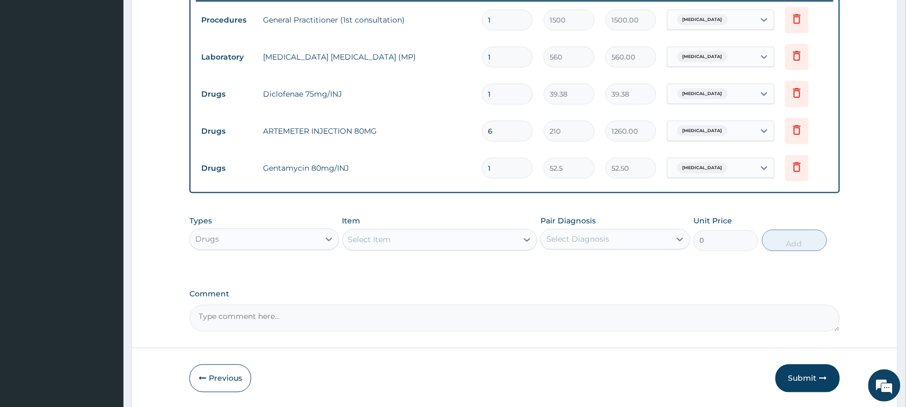
type input "0.00"
type input "3"
type input "157.50"
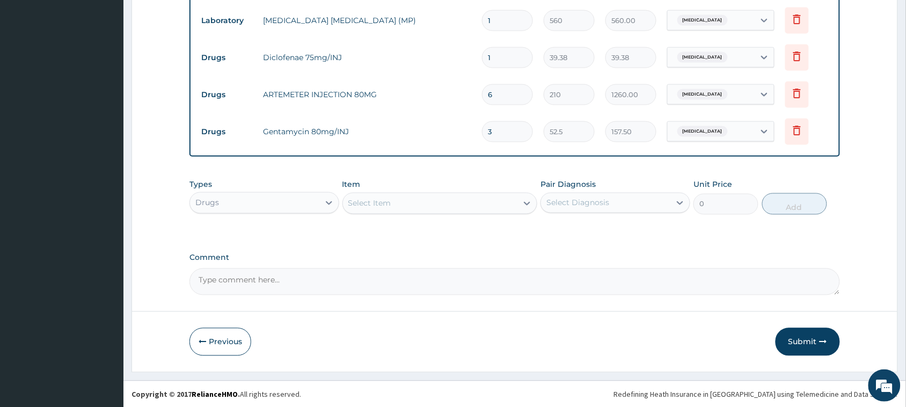
type input "0.00"
type input "6"
type input "315.00"
type input "6"
click at [804, 341] on button "Submit" at bounding box center [807, 342] width 64 height 28
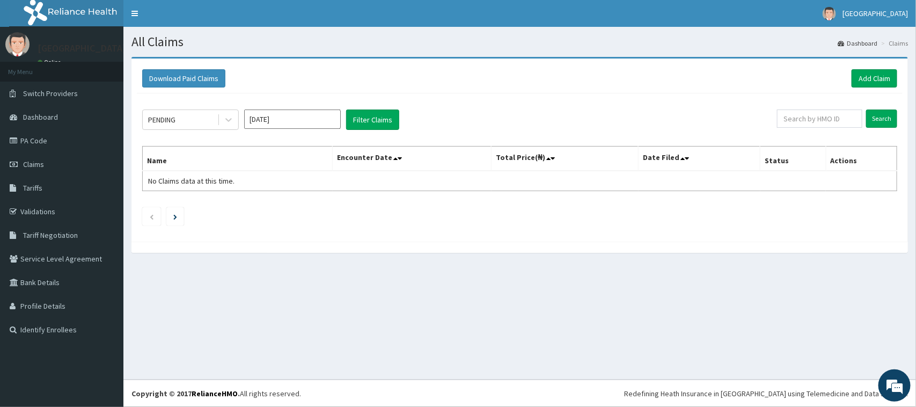
click at [670, 195] on div "PENDING [DATE] Filter Claims Search Name Encounter Date Total Price(₦) Date Fil…" at bounding box center [520, 164] width 766 height 143
